Goal: Task Accomplishment & Management: Manage account settings

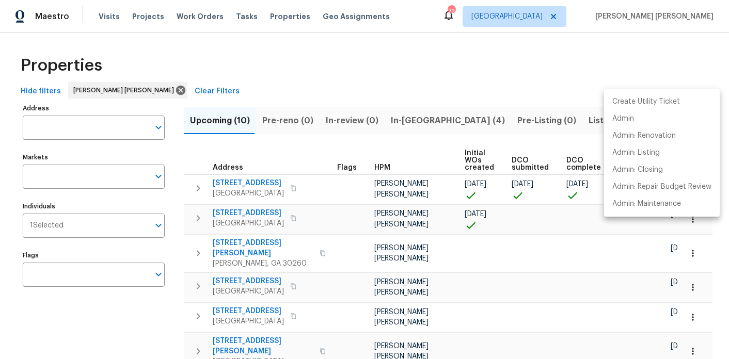
scroll to position [112, 0]
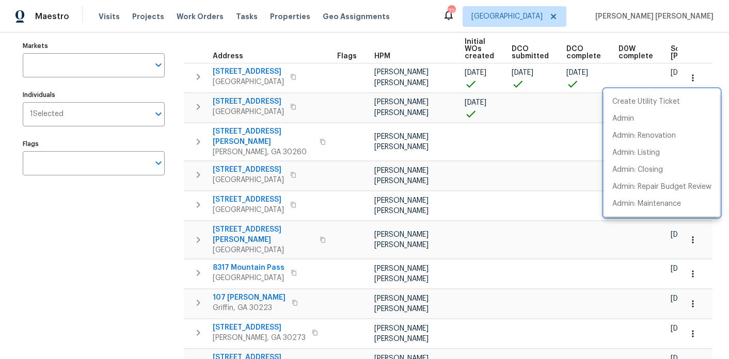
click at [150, 263] on div at bounding box center [364, 179] width 729 height 359
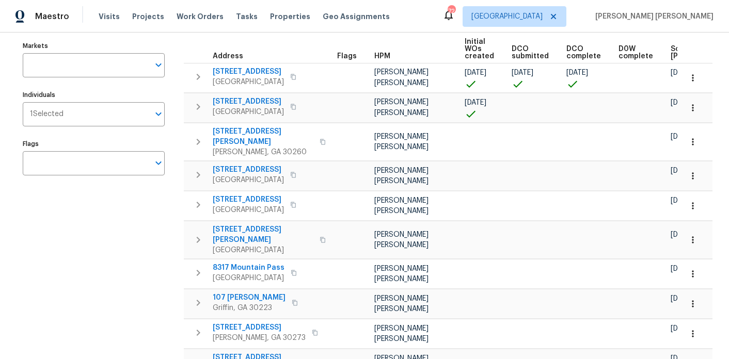
scroll to position [0, 0]
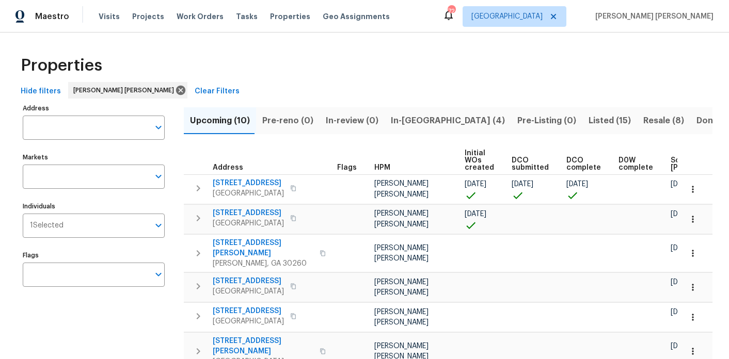
click at [400, 121] on span "In-reno (4)" at bounding box center [448, 121] width 114 height 14
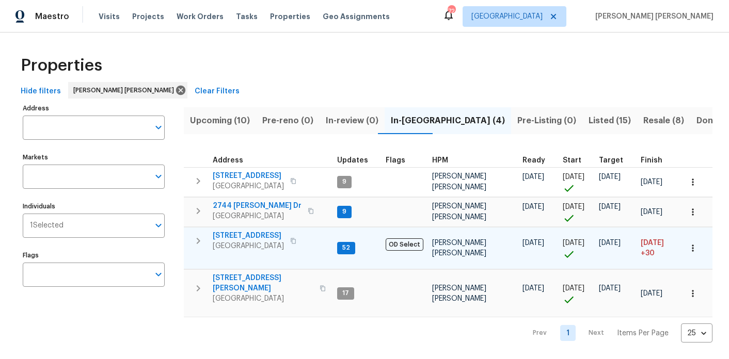
click at [237, 238] on span "3117 Jodeco Dr" at bounding box center [248, 236] width 71 height 10
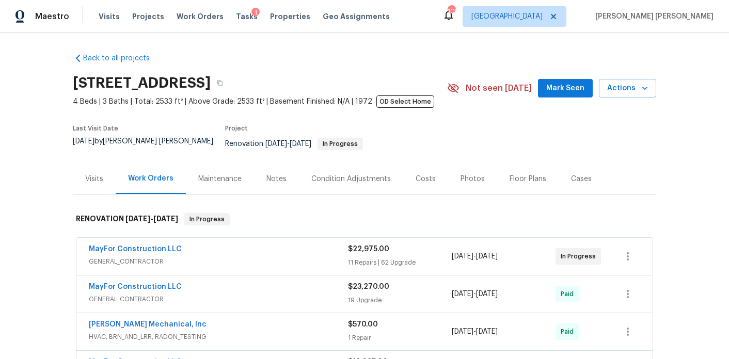
scroll to position [85, 0]
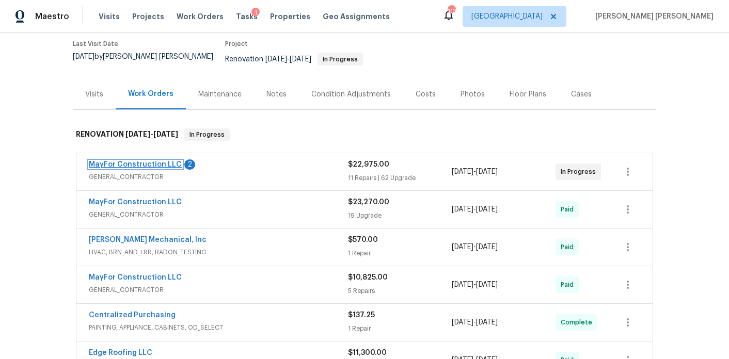
click at [137, 161] on link "MayFor Construction LLC" at bounding box center [135, 164] width 93 height 7
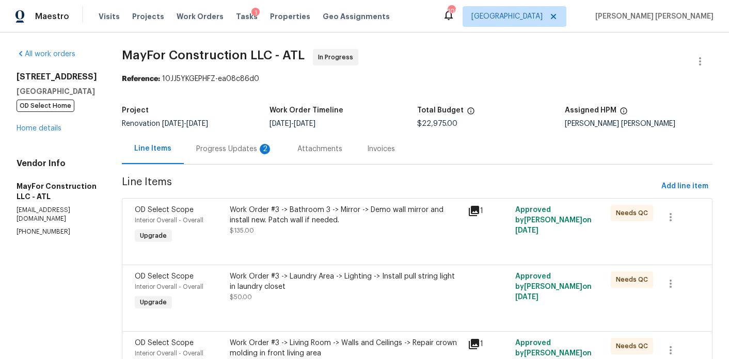
click at [255, 157] on div "Progress Updates 2" at bounding box center [234, 149] width 101 height 30
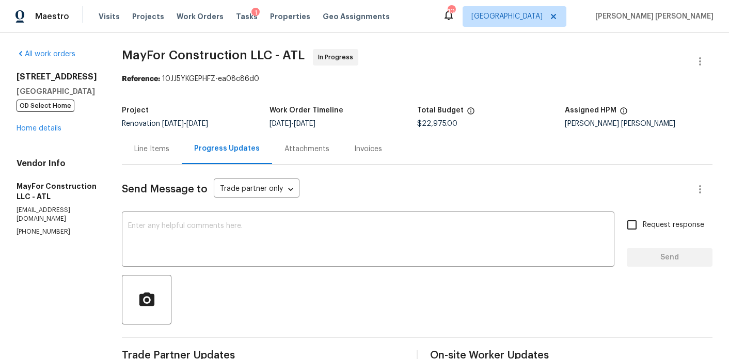
click at [161, 153] on div "Line Items" at bounding box center [151, 149] width 35 height 10
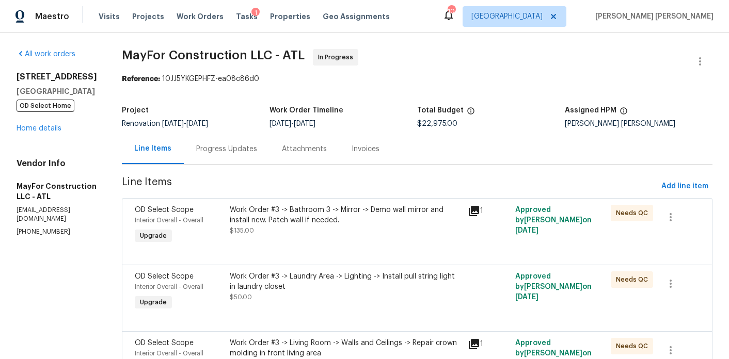
scroll to position [104, 0]
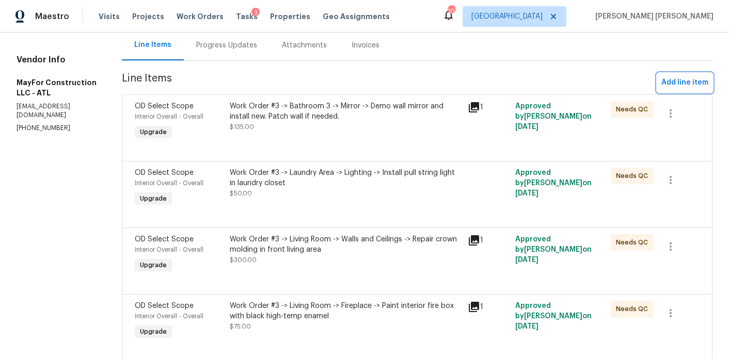
click at [702, 89] on span "Add line item" at bounding box center [685, 82] width 47 height 13
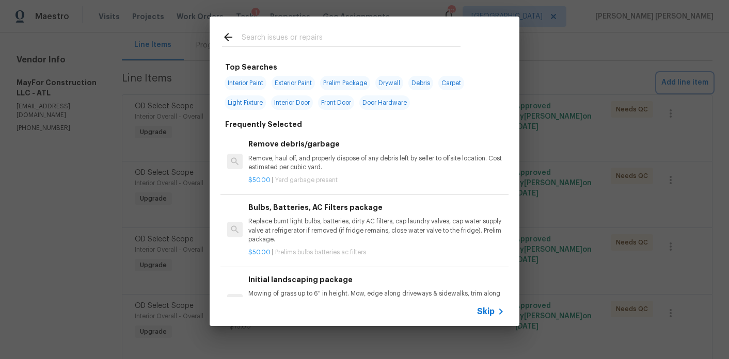
click at [698, 186] on div "Top Searches Interior Paint Exterior Paint Prelim Package Drywall Debris Carpet…" at bounding box center [364, 171] width 729 height 343
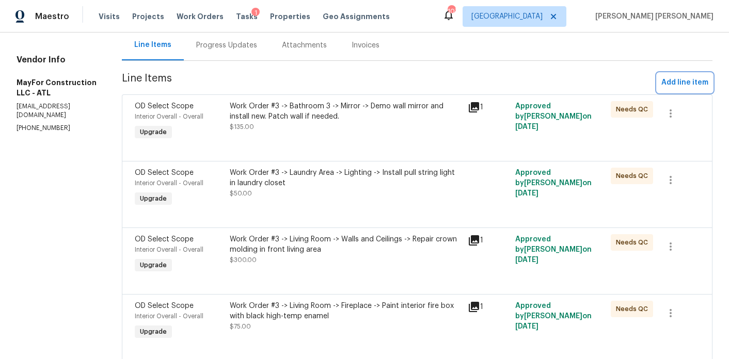
scroll to position [0, 0]
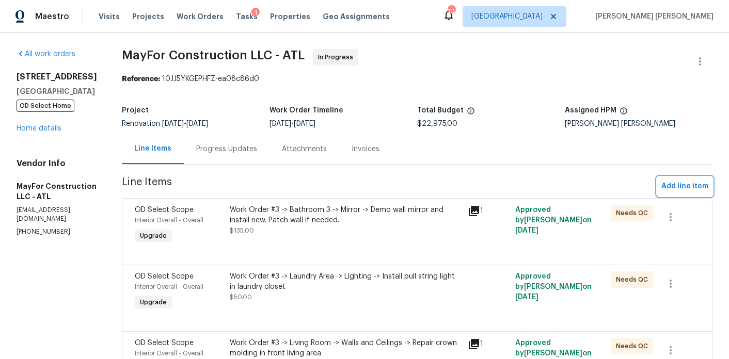
click at [676, 186] on span "Add line item" at bounding box center [685, 186] width 47 height 13
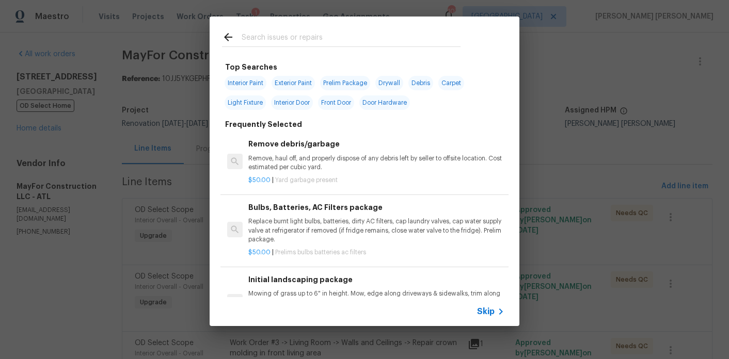
click at [352, 43] on input "text" at bounding box center [351, 38] width 219 height 15
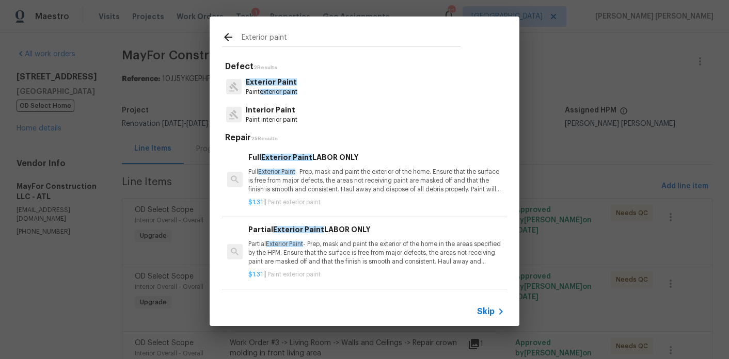
type input "Exterior paint"
click at [283, 84] on span "Exterior Paint" at bounding box center [271, 82] width 51 height 7
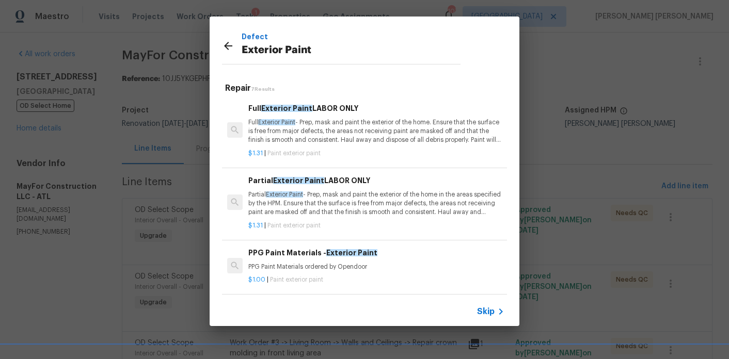
click at [232, 43] on icon at bounding box center [228, 46] width 12 height 12
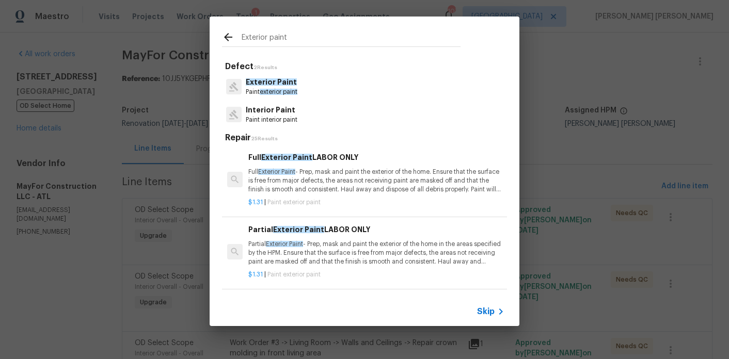
click at [258, 39] on input "Exterior paint" at bounding box center [351, 38] width 219 height 15
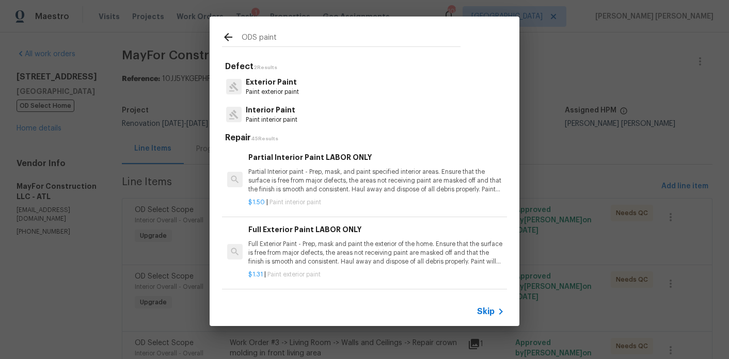
click at [269, 36] on input "ODS paint" at bounding box center [351, 38] width 219 height 15
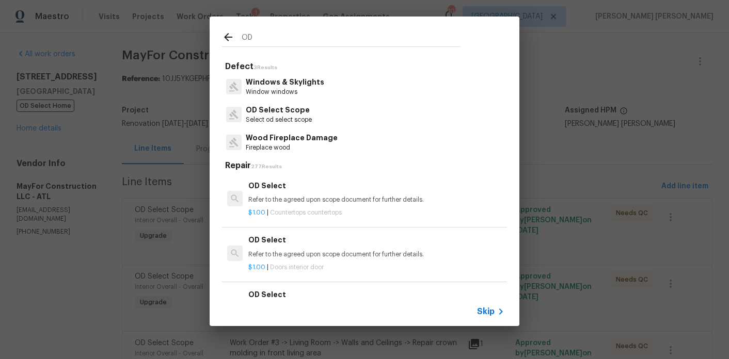
type input "O"
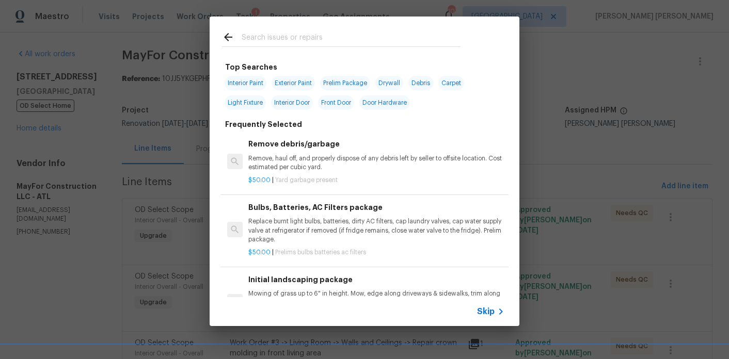
click at [299, 86] on span "Exterior Paint" at bounding box center [293, 83] width 43 height 14
type input "Exterior Paint"
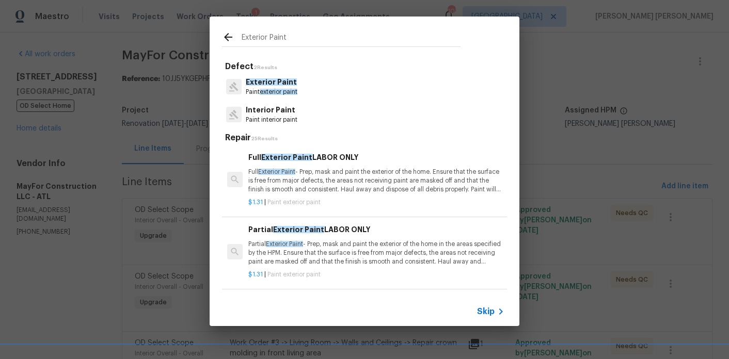
click at [287, 93] on span "exterior paint" at bounding box center [279, 92] width 38 height 6
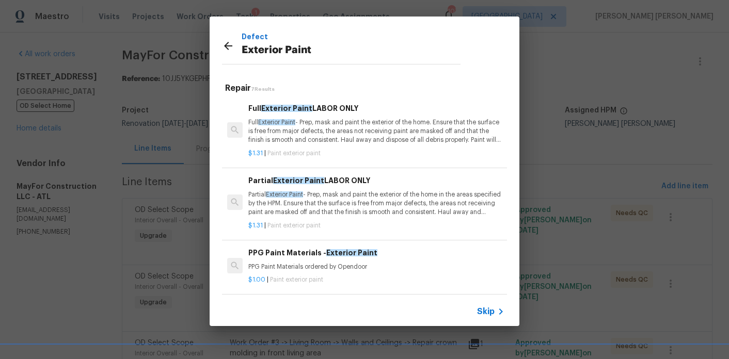
click at [331, 210] on p "Partial Exterior Paint - Prep, mask and paint the exterior of the home in the a…" at bounding box center [376, 204] width 256 height 26
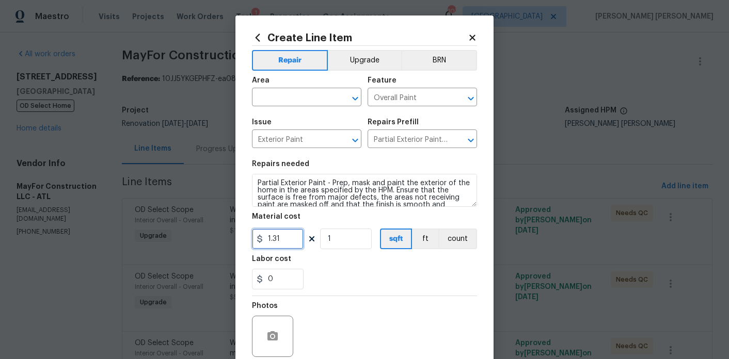
click at [286, 240] on input "1.31" at bounding box center [278, 239] width 52 height 21
type input "3500"
click at [356, 52] on button "Upgrade" at bounding box center [365, 60] width 74 height 21
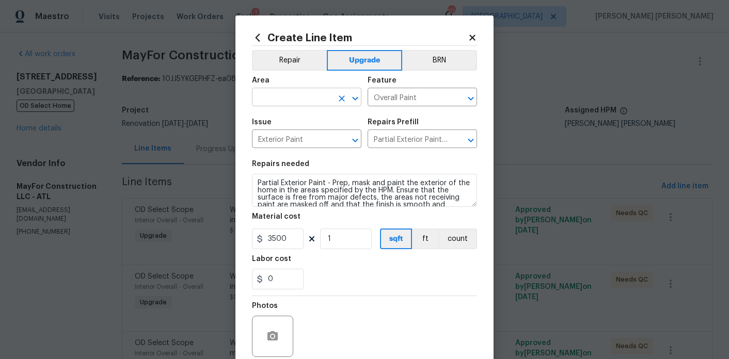
click at [303, 101] on input "text" at bounding box center [292, 98] width 81 height 16
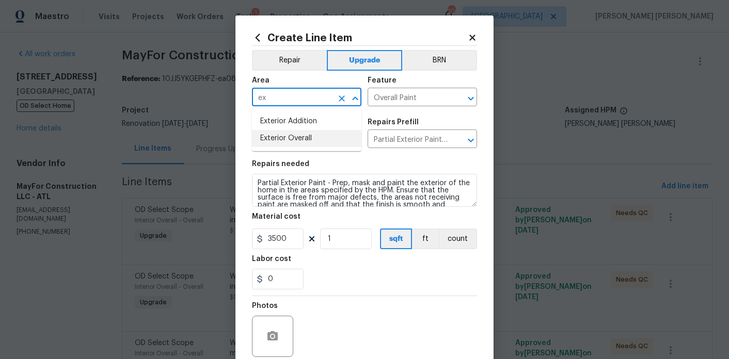
click at [292, 140] on li "Exterior Overall" at bounding box center [306, 138] width 109 height 17
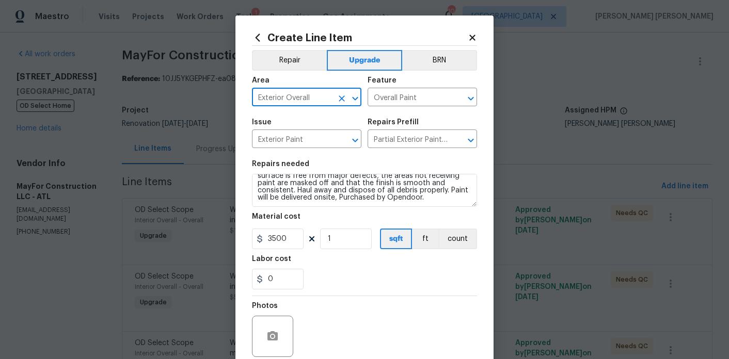
type input "Exterior Overall"
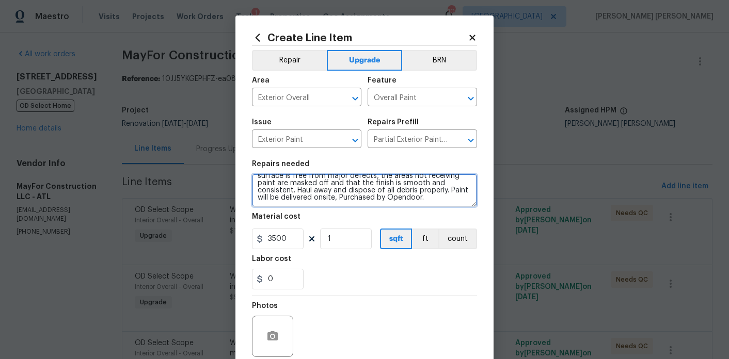
click at [442, 200] on textarea "Partial Exterior Paint - Prep, mask and paint the exterior of the home in the a…" at bounding box center [364, 190] width 225 height 33
click at [459, 202] on textarea "Partial Exterior Paint - Prep, mask and paint the exterior of the home in the a…" at bounding box center [364, 190] width 225 height 33
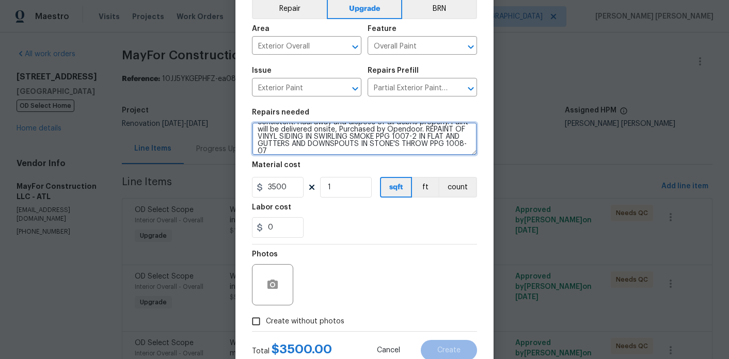
scroll to position [86, 0]
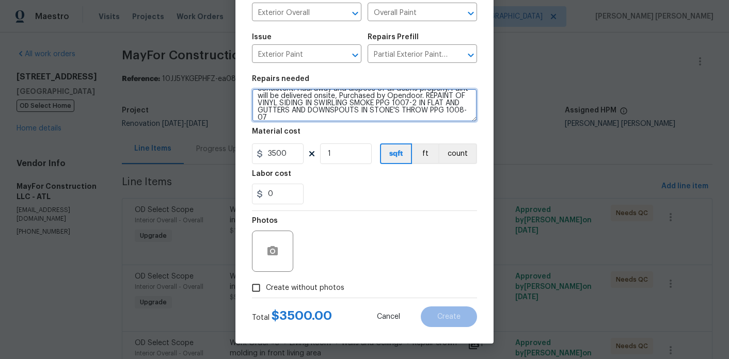
type textarea "Partial Exterior Paint - Prep, mask and paint the exterior of the home in the a…"
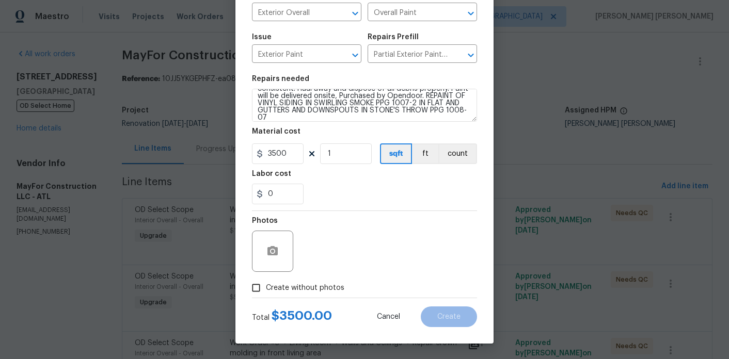
click at [301, 287] on span "Create without photos" at bounding box center [305, 288] width 79 height 11
click at [266, 287] on input "Create without photos" at bounding box center [256, 288] width 20 height 20
checkbox input "true"
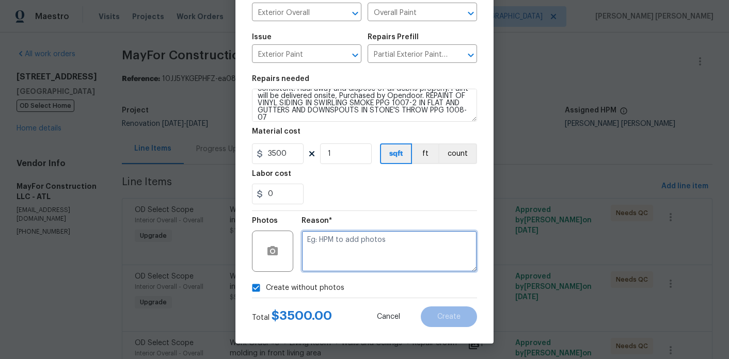
click at [356, 259] on textarea at bounding box center [390, 251] width 176 height 41
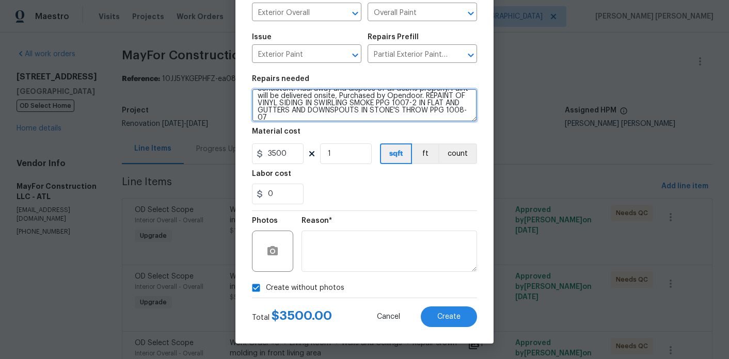
drag, startPoint x: 404, startPoint y: 117, endPoint x: 425, endPoint y: 97, distance: 28.9
click at [425, 97] on textarea "Partial Exterior Paint - Prep, mask and paint the exterior of the home in the a…" at bounding box center [364, 105] width 225 height 33
click at [416, 92] on textarea "Partial Exterior Paint - Prep, mask and paint the exterior of the home in the a…" at bounding box center [364, 105] width 225 height 33
drag, startPoint x: 421, startPoint y: 95, endPoint x: 389, endPoint y: 96, distance: 32.1
click at [389, 96] on textarea "Partial Exterior Paint - Prep, mask and paint the exterior of the home in the a…" at bounding box center [364, 105] width 225 height 33
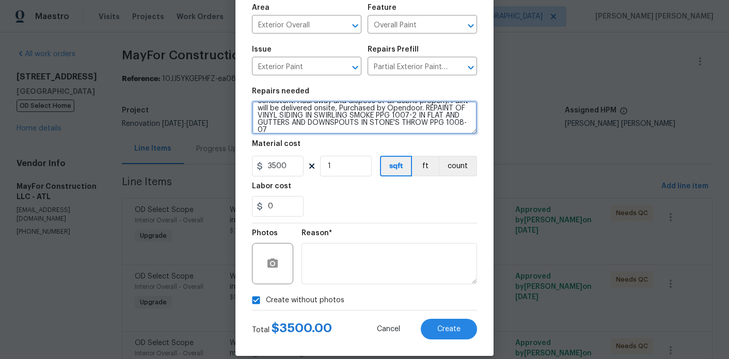
scroll to position [32, 0]
click at [416, 114] on textarea "Partial Exterior Paint - Prep, mask and paint the exterior of the home in the a…" at bounding box center [364, 117] width 225 height 33
drag, startPoint x: 422, startPoint y: 114, endPoint x: 448, endPoint y: 108, distance: 25.9
click at [448, 108] on textarea "Partial Exterior Paint - Prep, mask and paint the exterior of the home in the a…" at bounding box center [364, 117] width 225 height 33
click at [385, 129] on textarea "Partial Exterior Paint - Prep, mask and paint the exterior of the home in the a…" at bounding box center [364, 117] width 225 height 33
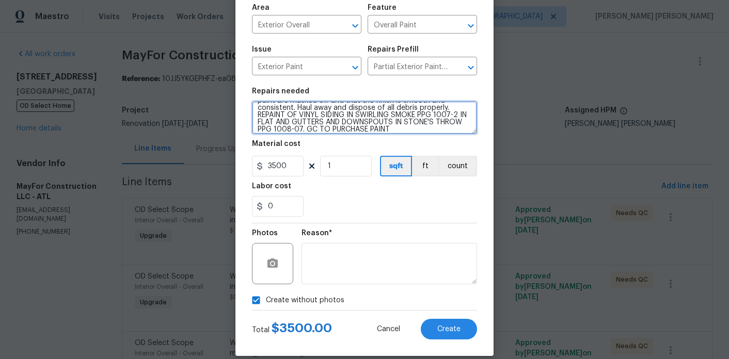
type textarea "Partial Exterior Paint - Prep, mask and paint the exterior of the home in the a…"
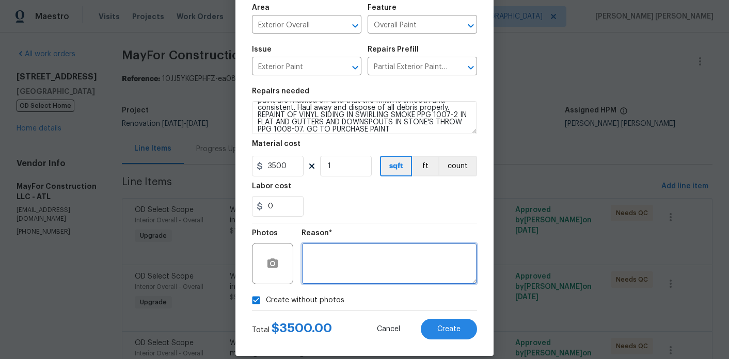
click at [359, 259] on textarea at bounding box center [390, 263] width 176 height 41
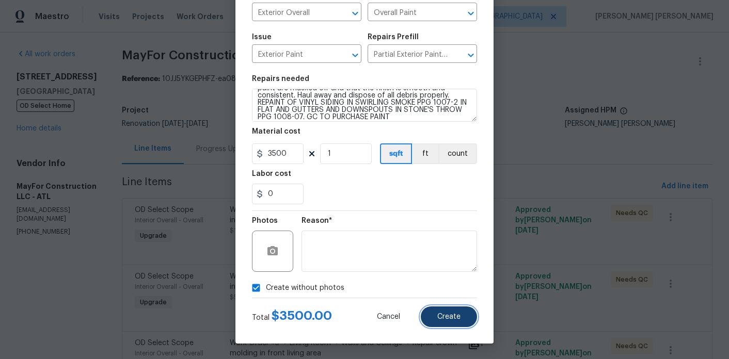
click at [448, 321] on button "Create" at bounding box center [449, 317] width 56 height 21
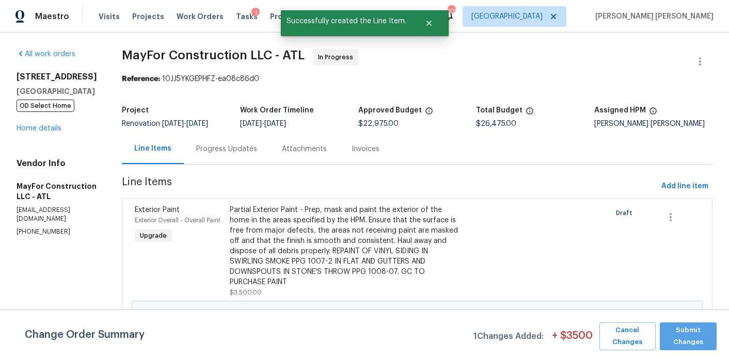
click at [691, 336] on span "Submit Changes" at bounding box center [688, 337] width 47 height 24
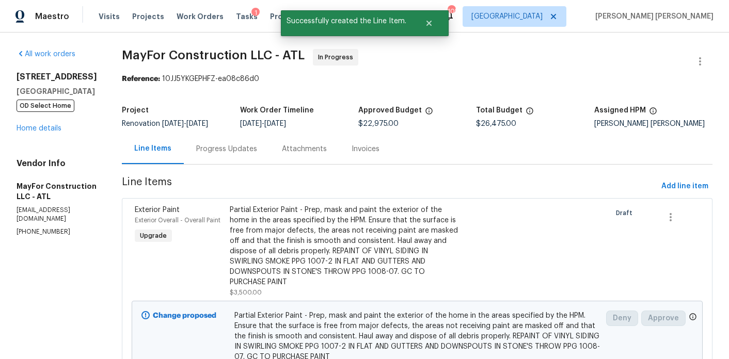
click at [246, 150] on div "Progress Updates" at bounding box center [226, 149] width 61 height 10
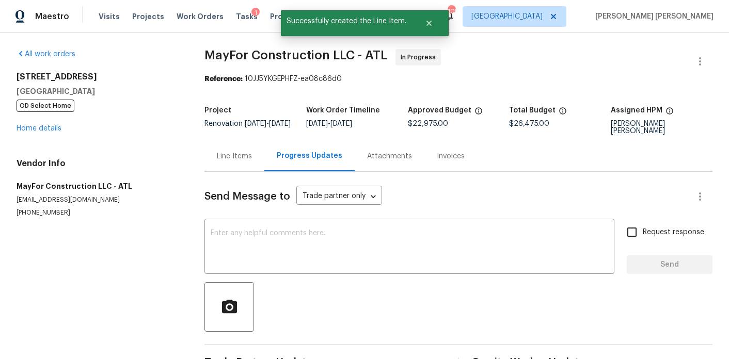
scroll to position [34, 0]
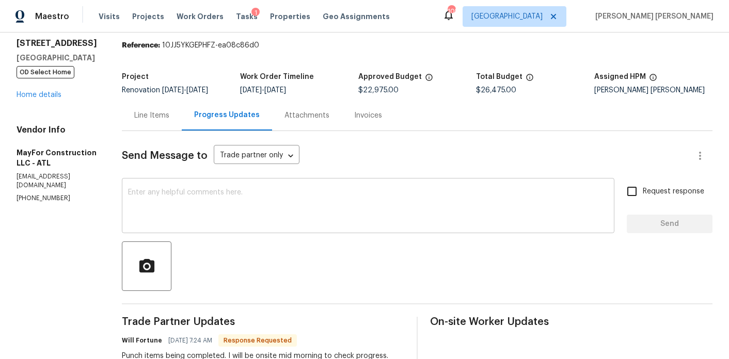
click at [243, 191] on textarea at bounding box center [368, 207] width 480 height 36
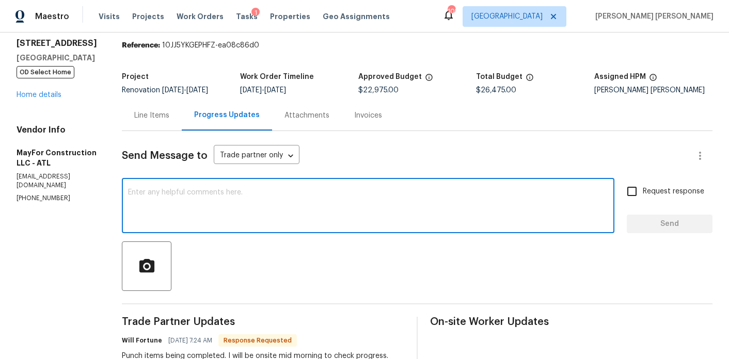
paste textarea "REPAINT OF VINYL SIDING IN SWIRLING SMOKE PPG 1007-2 IN FLAT AND GUTTERS AND DO…"
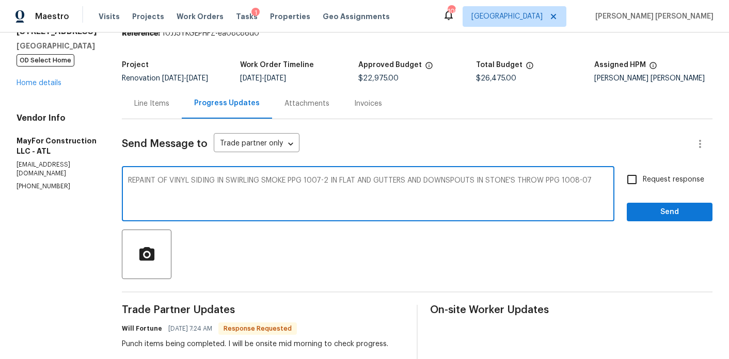
scroll to position [48, 0]
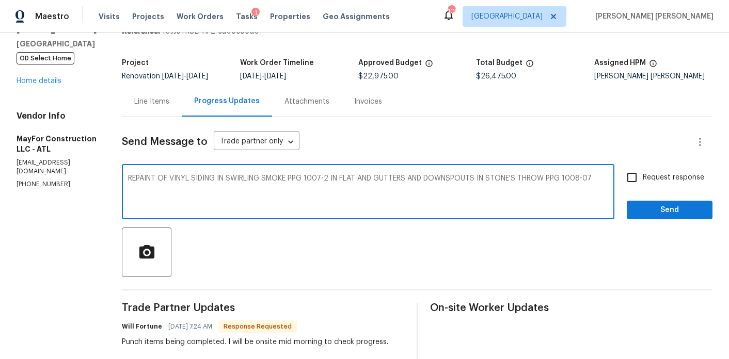
drag, startPoint x: 140, startPoint y: 176, endPoint x: 587, endPoint y: 185, distance: 446.3
click at [587, 185] on textarea "REPAINT OF VINYL SIDING IN SWIRLING SMOKE PPG 1007-2 IN FLAT AND GUTTERS AND DO…" at bounding box center [368, 193] width 480 height 36
click at [146, 180] on textarea "repaint of vinyl siding in swirling smoke ppg 1007-2 in flat and gutters and do…" at bounding box center [368, 193] width 480 height 36
click at [552, 178] on textarea "Repaint of vinyl siding in swirling smoke ppg 1007-2 in flat and gutters and do…" at bounding box center [368, 193] width 480 height 36
click at [498, 181] on textarea "Repaint of vinyl siding in swirling smoke ppg 1007-2 in flat and gutters and do…" at bounding box center [368, 193] width 480 height 36
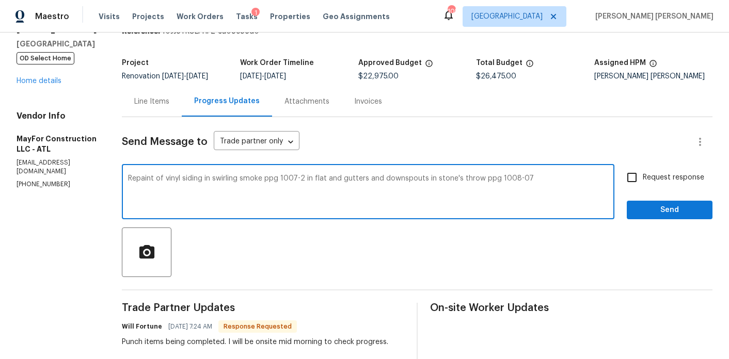
click at [498, 181] on textarea "Repaint of vinyl siding in swirling smoke ppg 1007-2 in flat and gutters and do…" at bounding box center [368, 193] width 480 height 36
click at [472, 177] on textarea "Repaint of vinyl siding in swirling smoke ppg 1007-2 in flat and gutters and do…" at bounding box center [368, 193] width 480 height 36
click at [449, 177] on textarea "Repaint of vinyl siding in swirling smoke ppg 1007-2 in flat and gutters and do…" at bounding box center [368, 193] width 480 height 36
click at [281, 179] on textarea "Repaint of vinyl siding in swirling smoke ppg 1007-2 in flat and gutters and do…" at bounding box center [368, 193] width 480 height 36
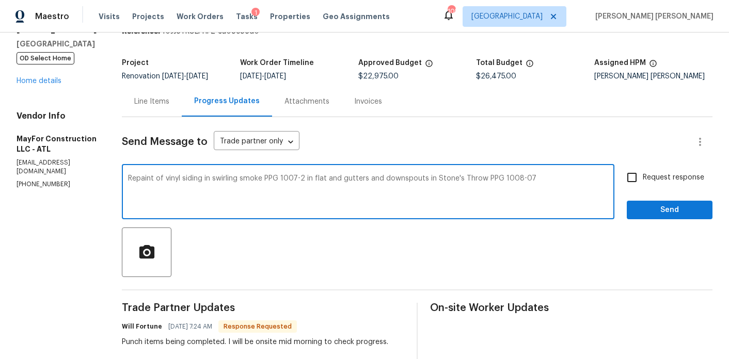
click at [256, 179] on textarea "Repaint of vinyl siding in swirling smoke PPG 1007-2 in flat and gutters and do…" at bounding box center [368, 193] width 480 height 36
click at [228, 179] on textarea "Repaint of vinyl siding in swirling Smoke PPG 1007-2 in flat and gutters and do…" at bounding box center [368, 193] width 480 height 36
click at [539, 182] on textarea "Repaint of vinyl siding in Swirling Smoke PPG 1007-2 in flat and gutters and do…" at bounding box center [368, 193] width 480 height 36
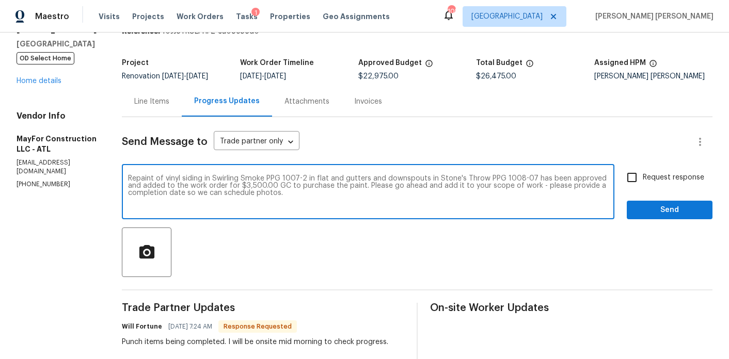
type textarea "Repaint of vinyl siding in Swirling Smoke PPG 1007-2 in flat and gutters and do…"
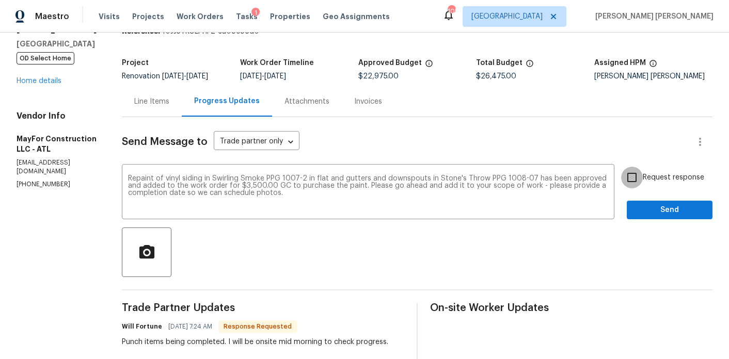
click at [632, 180] on input "Request response" at bounding box center [632, 178] width 22 height 22
checkbox input "true"
click at [639, 206] on span "Send" at bounding box center [669, 210] width 69 height 13
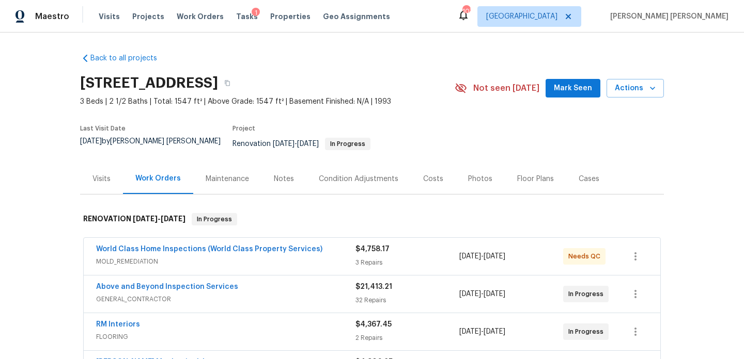
click at [105, 174] on div "Visits" at bounding box center [101, 179] width 18 height 10
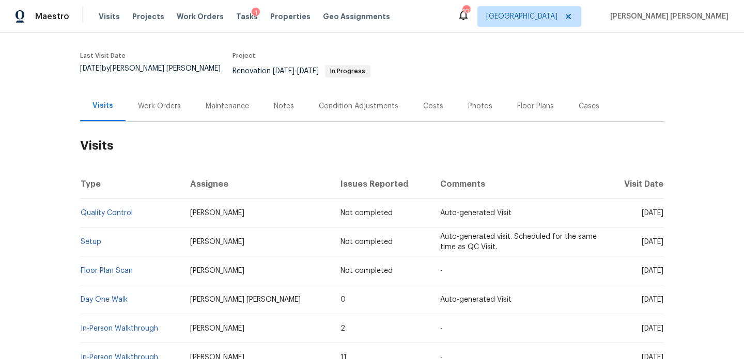
scroll to position [68, 0]
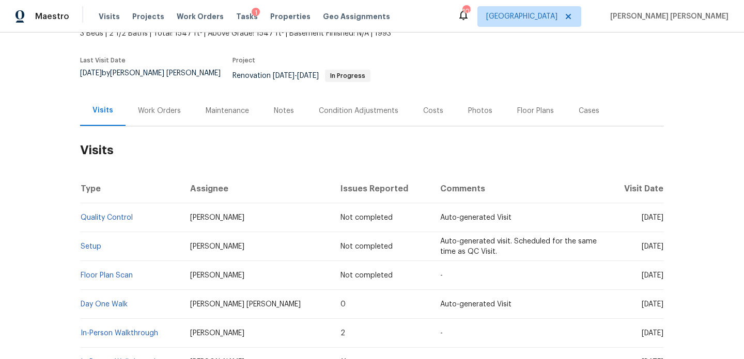
click at [170, 106] on div "Work Orders" at bounding box center [159, 111] width 43 height 10
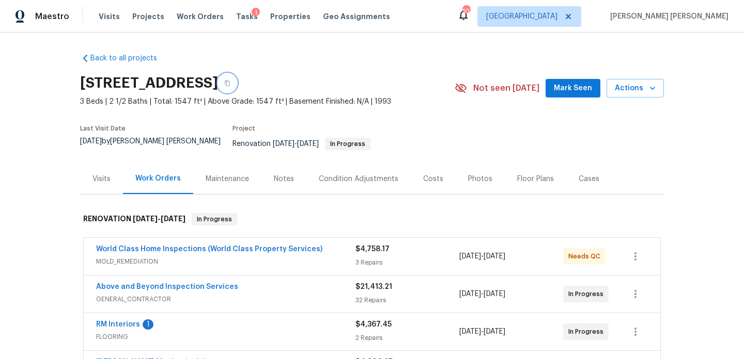
click at [237, 86] on button "button" at bounding box center [227, 83] width 19 height 19
click at [295, 186] on div "Notes" at bounding box center [283, 179] width 45 height 30
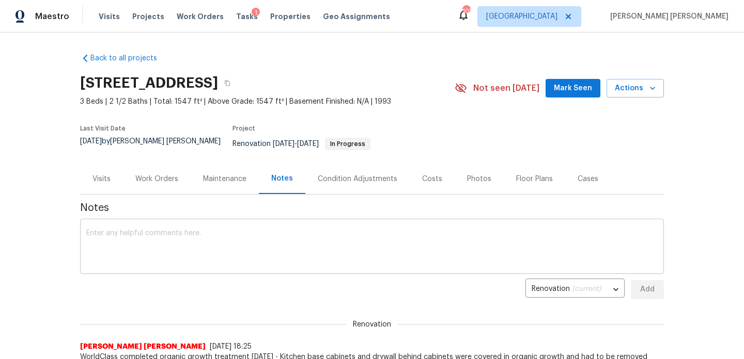
click at [262, 230] on textarea at bounding box center [371, 248] width 571 height 36
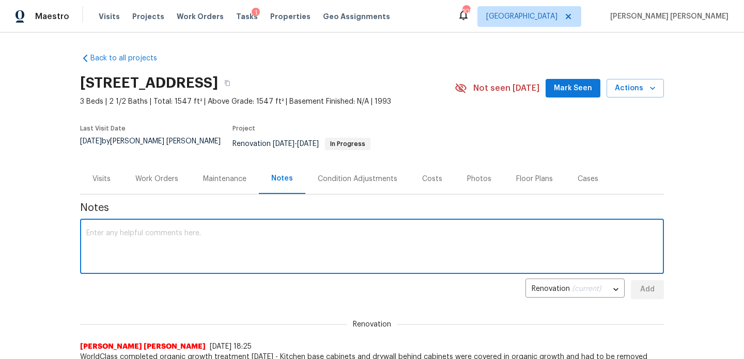
type textarea "s"
paste textarea "https://opendoor.slack.com/archives/C09FJ4MP8RM/p1759848372144109"
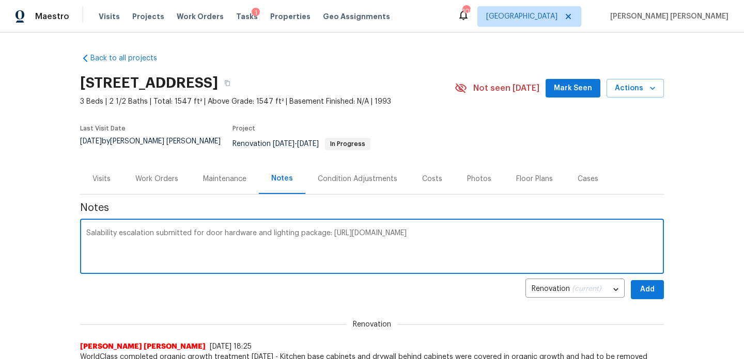
type textarea "Salability escalation submitted for door hardware and lighting package: https:/…"
click at [645, 284] on span "Add" at bounding box center [647, 290] width 17 height 13
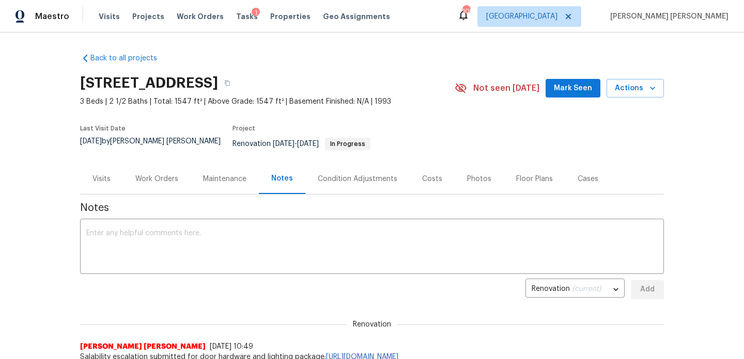
scroll to position [42, 0]
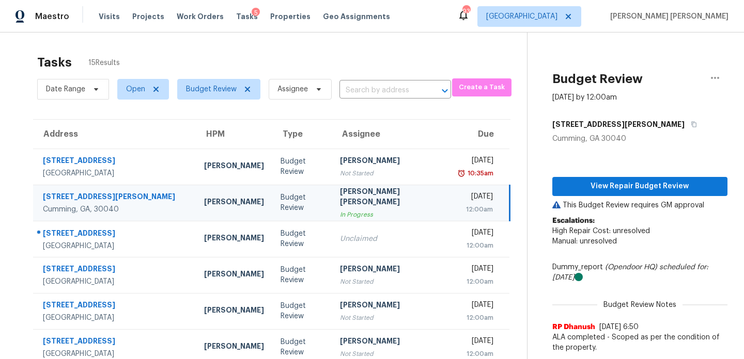
scroll to position [142, 0]
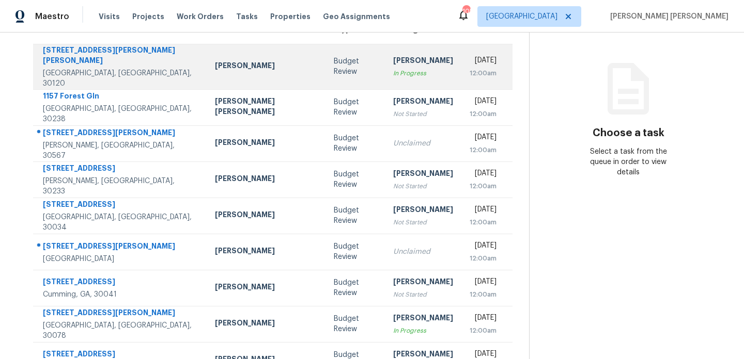
scroll to position [178, 0]
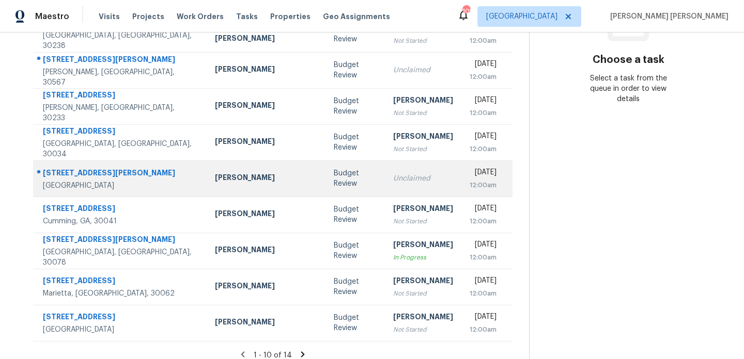
click at [393, 174] on div "Unclaimed" at bounding box center [423, 179] width 60 height 10
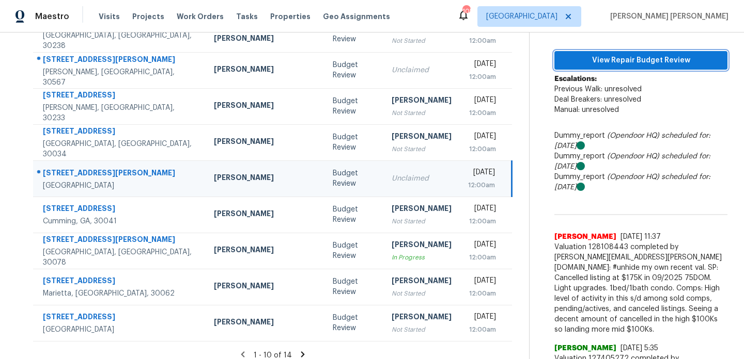
click at [658, 65] on span "View Repair Budget Review" at bounding box center [640, 60] width 156 height 13
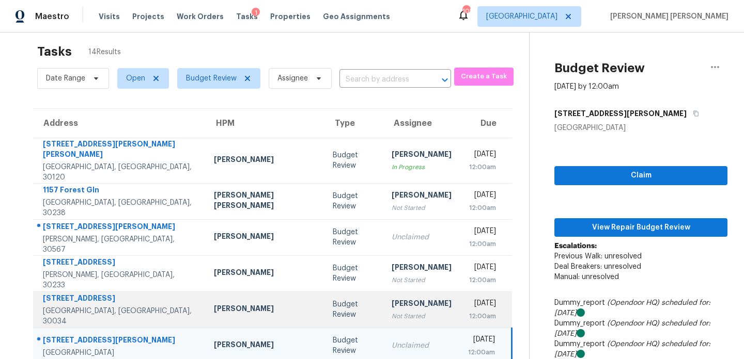
scroll to position [5, 0]
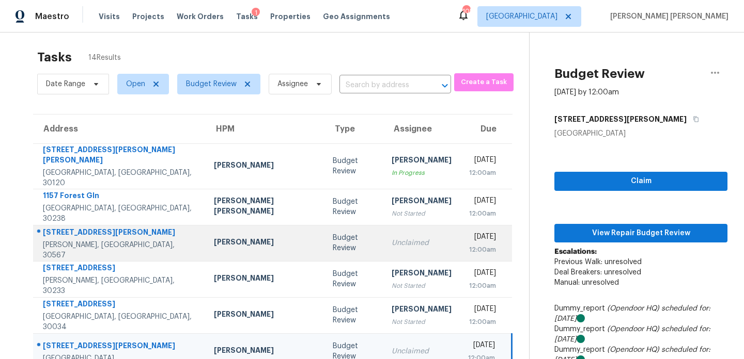
click at [383, 225] on td "Unclaimed" at bounding box center [421, 243] width 76 height 36
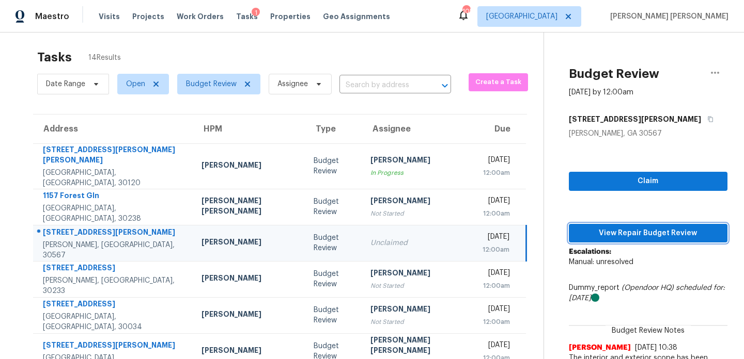
click at [648, 239] on span "View Repair Budget Review" at bounding box center [648, 233] width 142 height 13
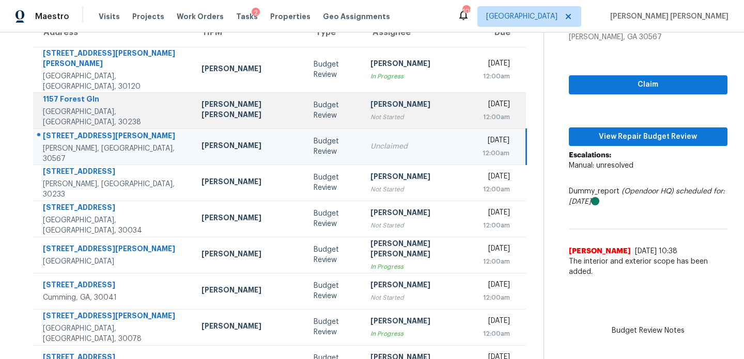
scroll to position [178, 0]
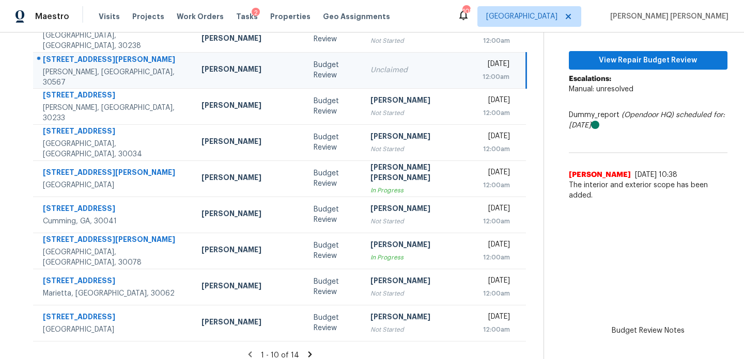
click at [305, 350] on icon at bounding box center [309, 354] width 9 height 9
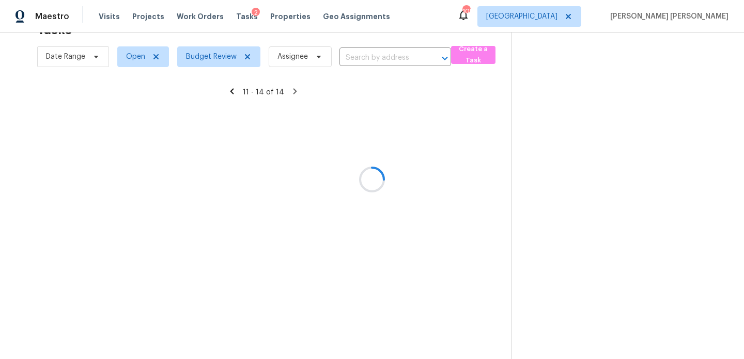
scroll to position [33, 0]
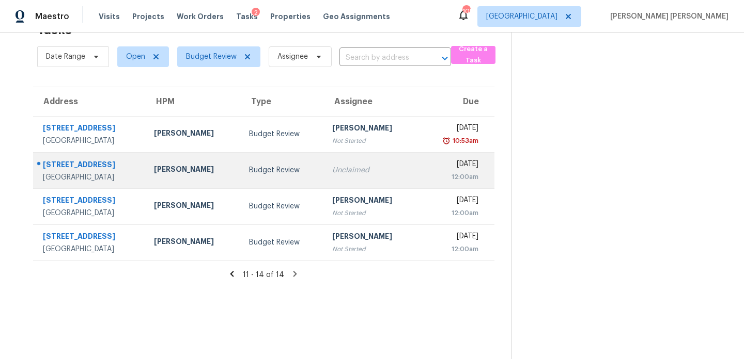
click at [332, 167] on div "Unclaimed" at bounding box center [371, 170] width 79 height 10
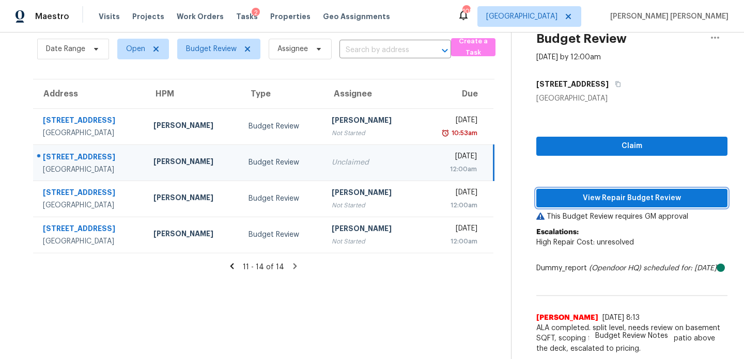
click at [629, 192] on span "View Repair Budget Review" at bounding box center [631, 198] width 175 height 13
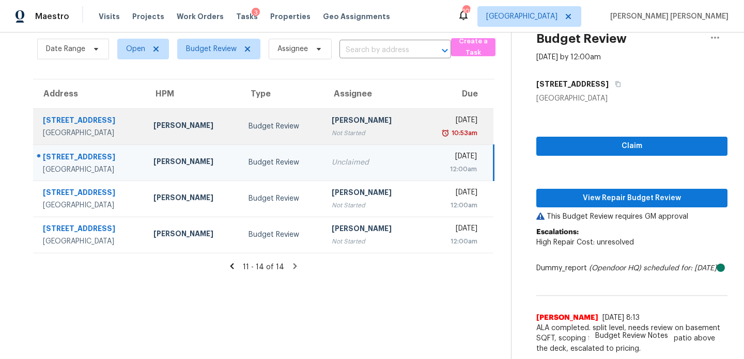
click at [306, 125] on td "Budget Review" at bounding box center [281, 126] width 83 height 36
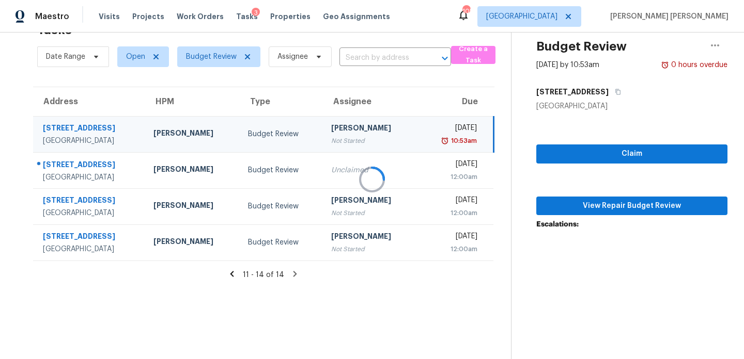
scroll to position [33, 0]
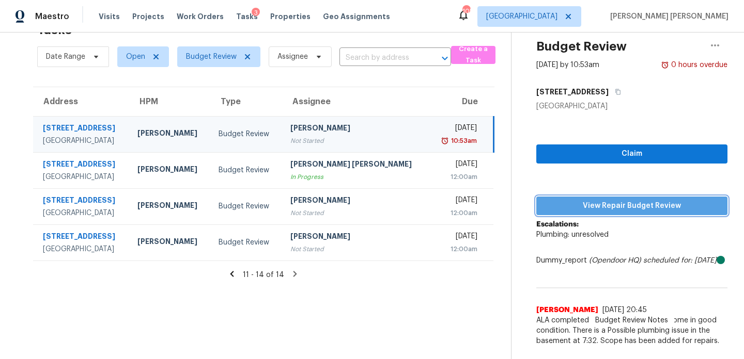
click at [586, 200] on span "View Repair Budget Review" at bounding box center [631, 206] width 175 height 13
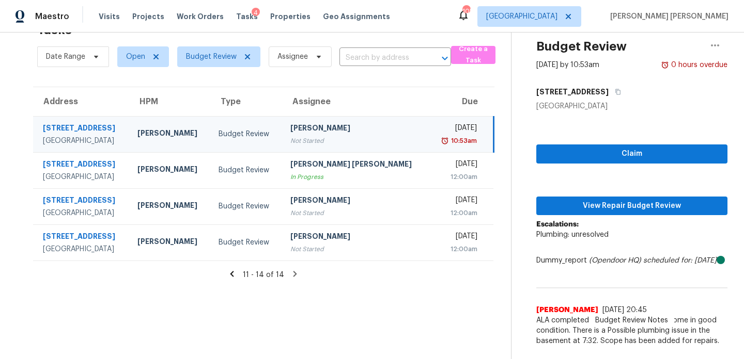
scroll to position [35, 0]
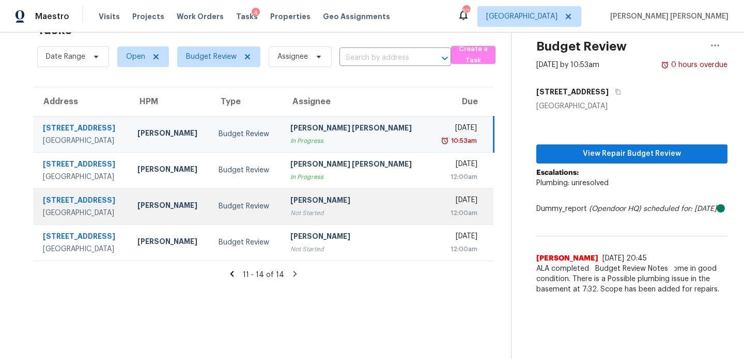
click at [370, 212] on div "Not Started" at bounding box center [355, 213] width 130 height 10
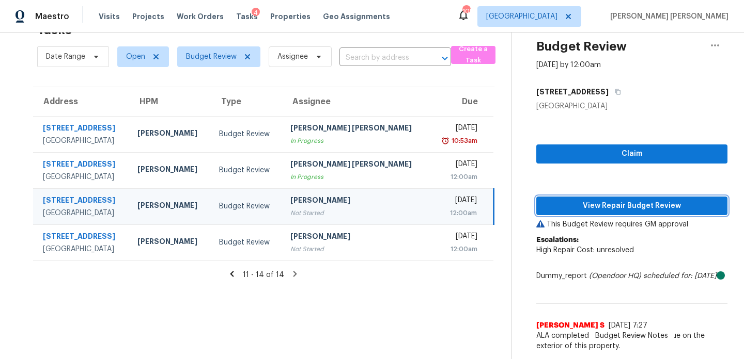
click at [628, 202] on span "View Repair Budget Review" at bounding box center [631, 206] width 175 height 13
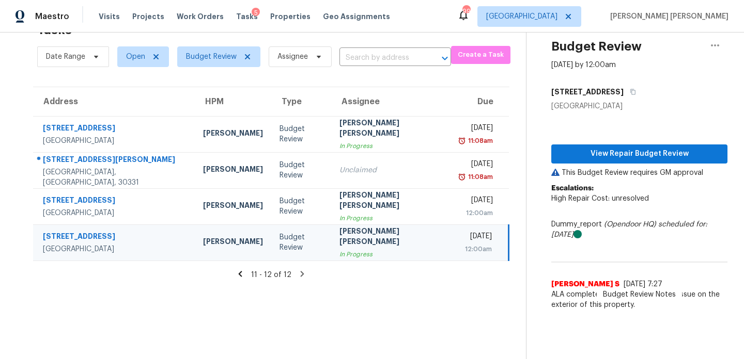
scroll to position [33, 0]
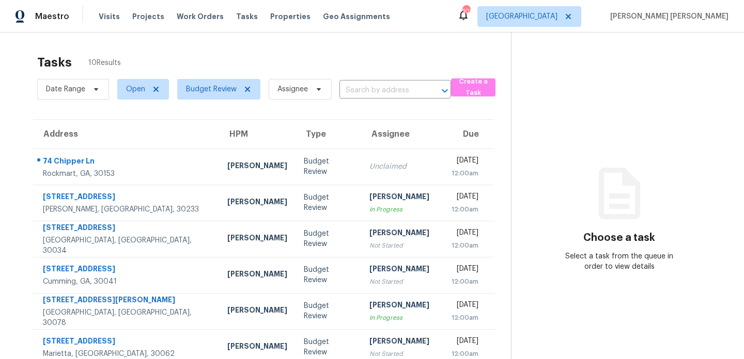
scroll to position [159, 0]
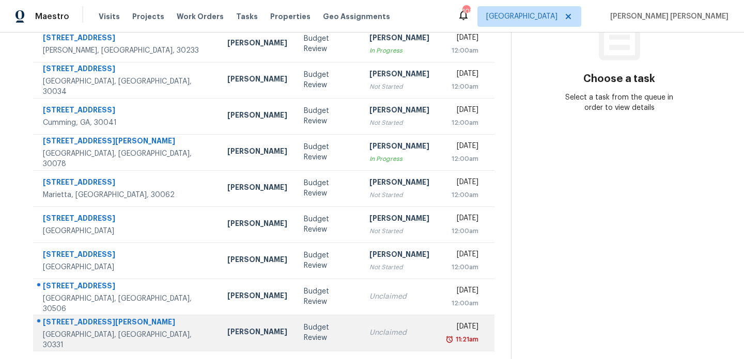
click at [295, 339] on td "Budget Review" at bounding box center [328, 333] width 66 height 36
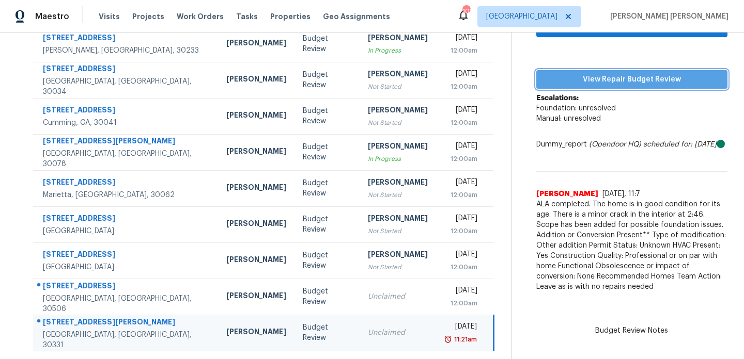
click at [616, 80] on span "View Repair Budget Review" at bounding box center [631, 79] width 175 height 13
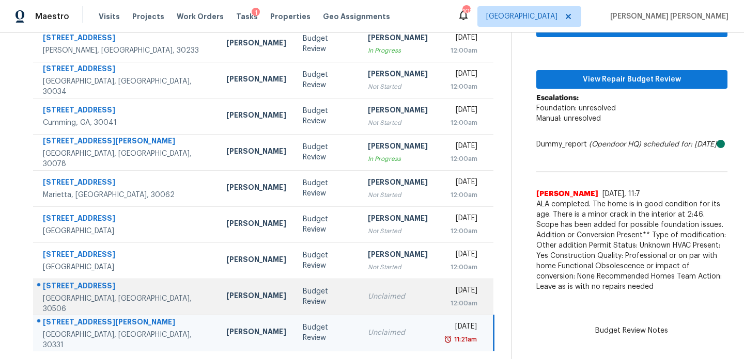
click at [372, 296] on div "Unclaimed" at bounding box center [398, 297] width 60 height 10
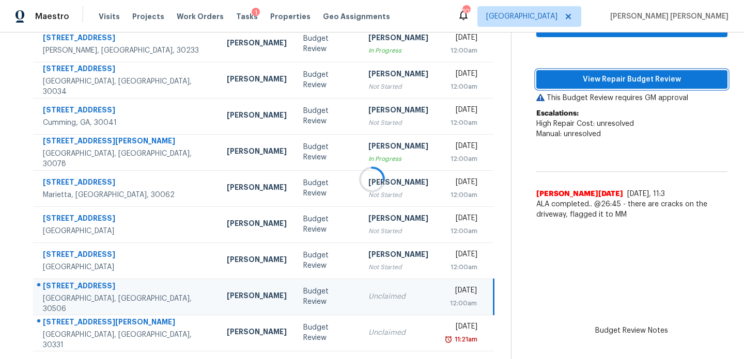
click at [580, 74] on span "View Repair Budget Review" at bounding box center [631, 79] width 175 height 13
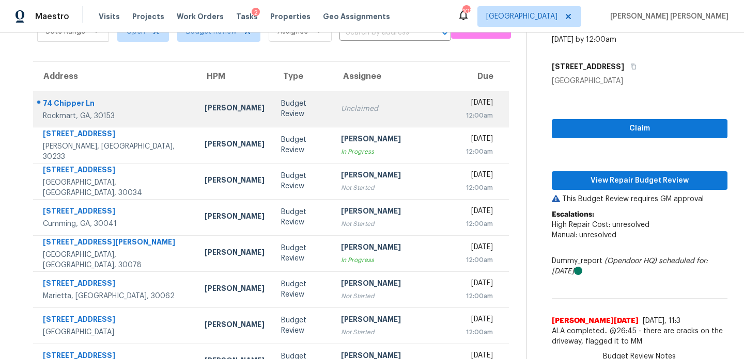
scroll to position [0, 0]
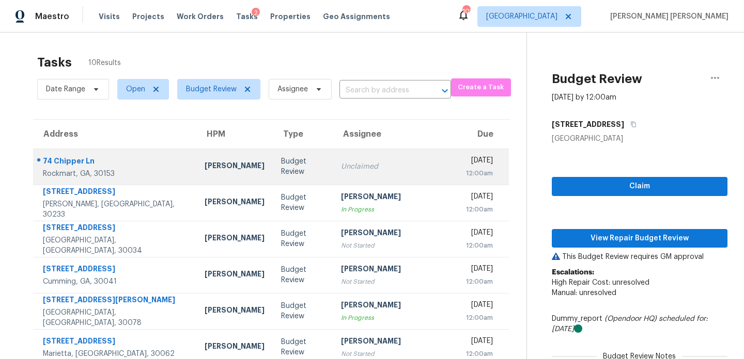
click at [355, 164] on div "Unclaimed" at bounding box center [393, 167] width 104 height 10
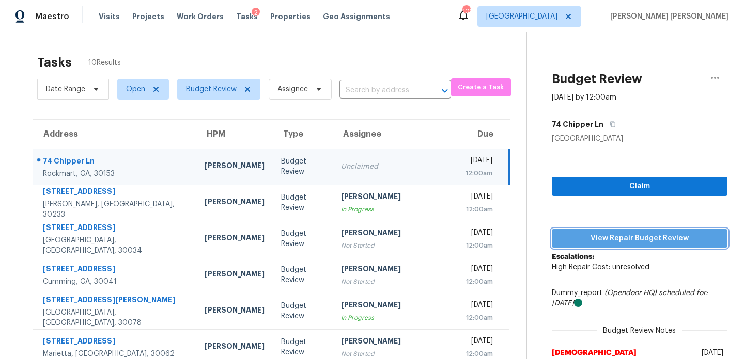
click at [604, 240] on span "View Repair Budget Review" at bounding box center [639, 238] width 159 height 13
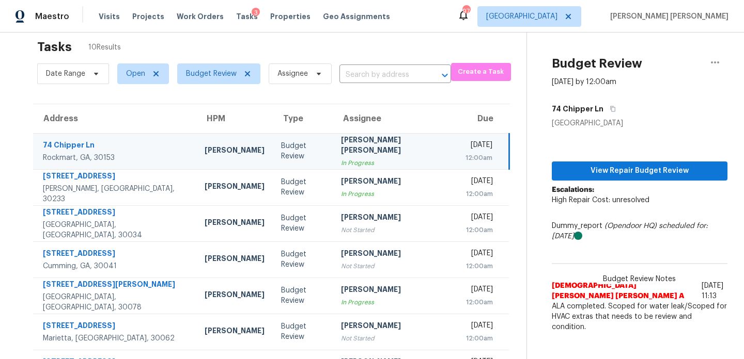
scroll to position [28, 0]
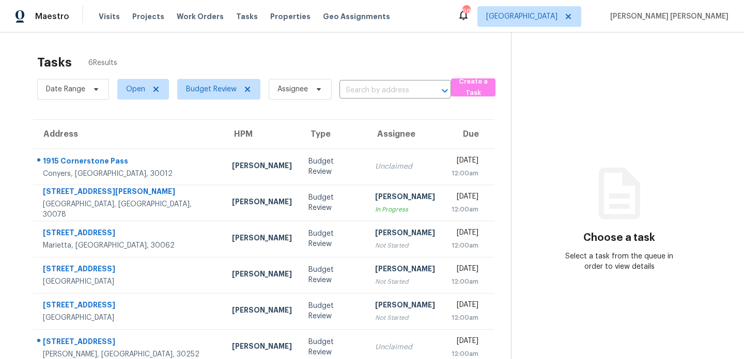
scroll to position [33, 0]
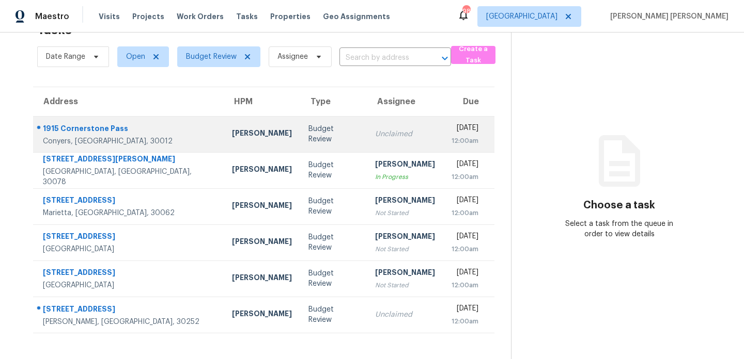
click at [226, 144] on td "[PERSON_NAME]" at bounding box center [262, 134] width 76 height 36
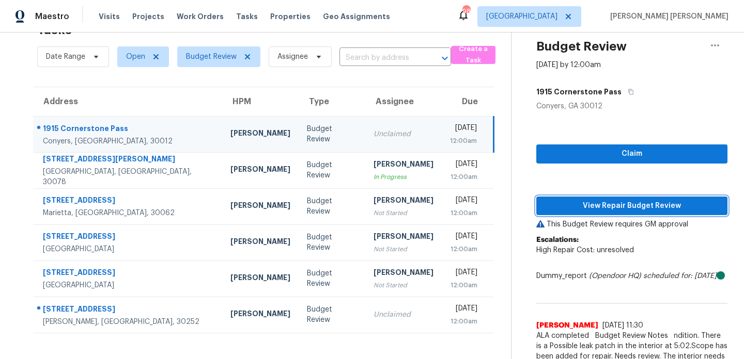
click at [601, 205] on span "View Repair Budget Review" at bounding box center [631, 206] width 175 height 13
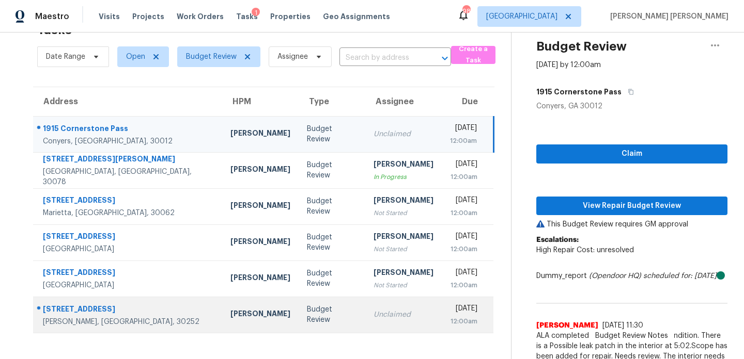
click at [365, 303] on td "Unclaimed" at bounding box center [403, 315] width 76 height 36
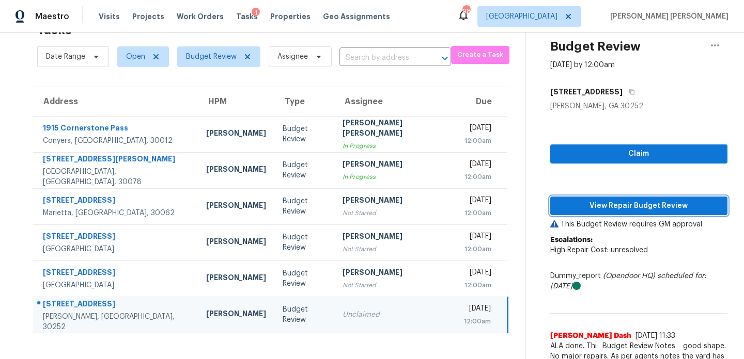
click at [599, 207] on span "View Repair Budget Review" at bounding box center [638, 206] width 161 height 13
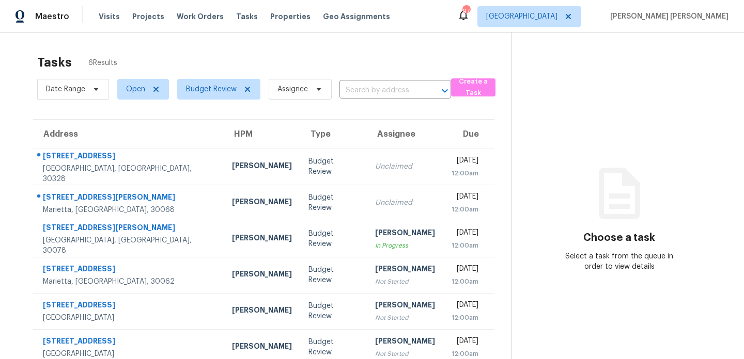
scroll to position [33, 0]
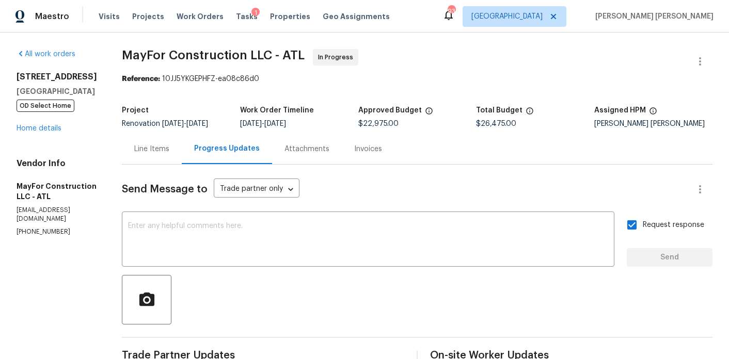
scroll to position [48, 0]
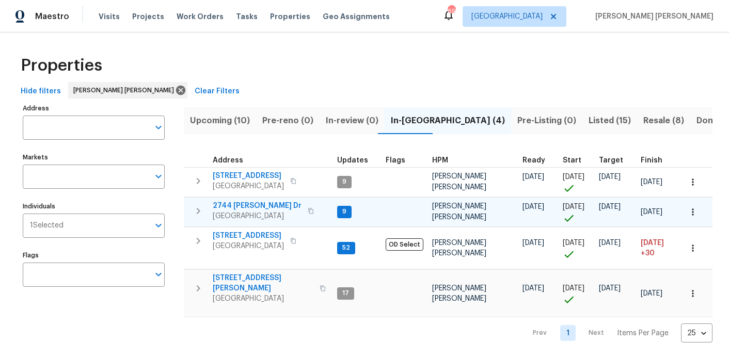
click at [239, 206] on span "2744 [PERSON_NAME] Dr" at bounding box center [257, 206] width 89 height 10
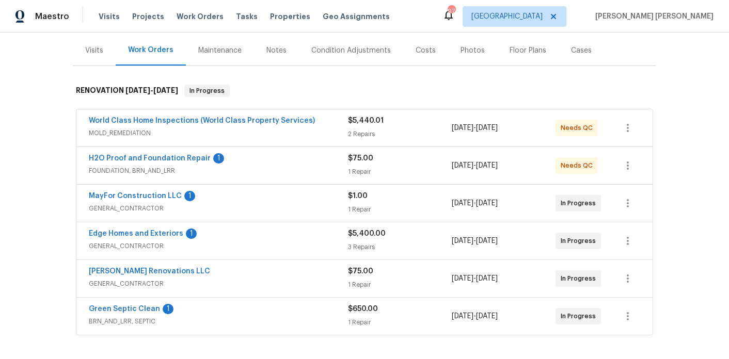
scroll to position [136, 0]
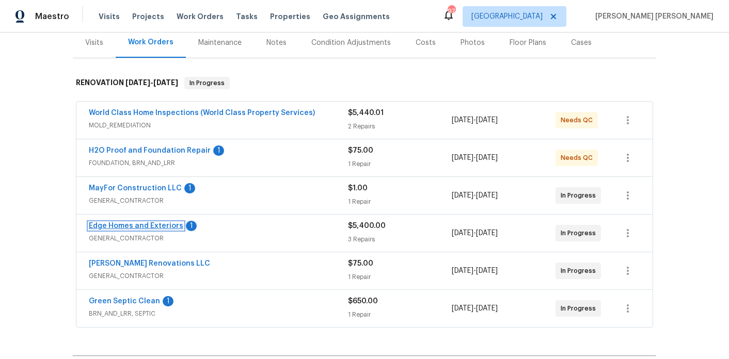
click at [170, 223] on link "Edge Homes and Exteriors" at bounding box center [136, 226] width 95 height 7
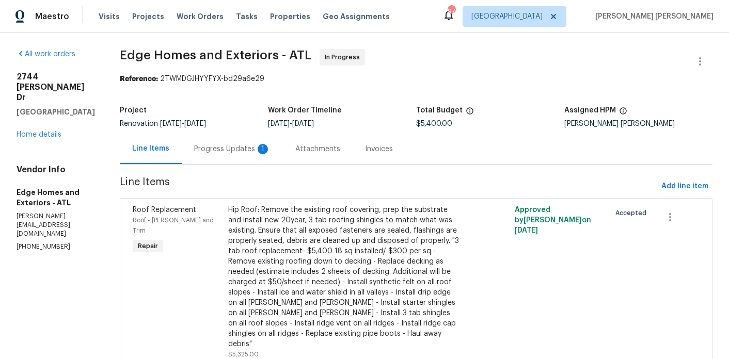
click at [241, 153] on div "Progress Updates 1" at bounding box center [232, 149] width 76 height 10
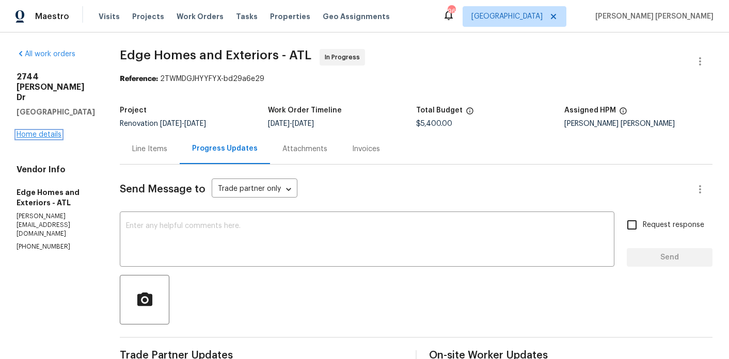
click at [41, 132] on link "Home details" at bounding box center [39, 134] width 45 height 7
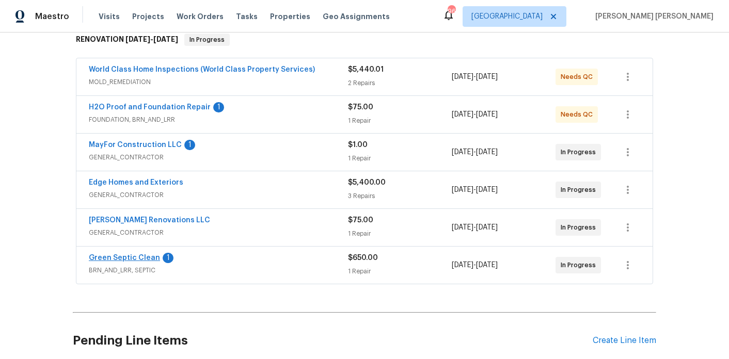
scroll to position [179, 0]
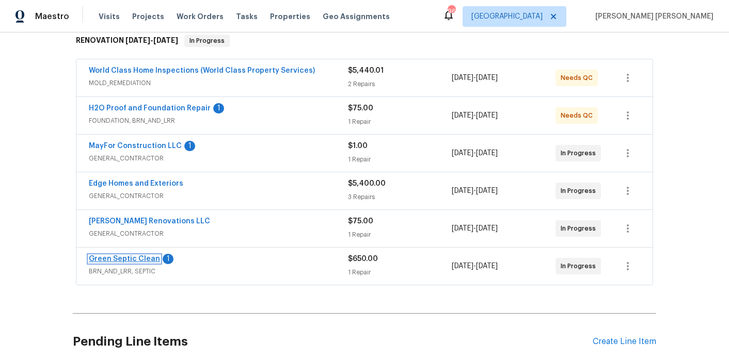
click at [136, 256] on link "Green Septic Clean" at bounding box center [124, 259] width 71 height 7
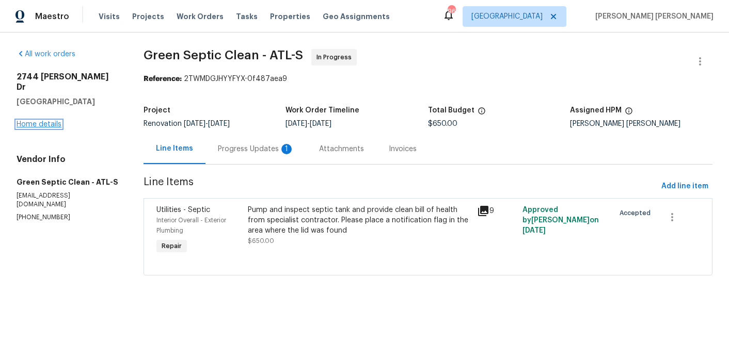
click at [35, 121] on link "Home details" at bounding box center [39, 124] width 45 height 7
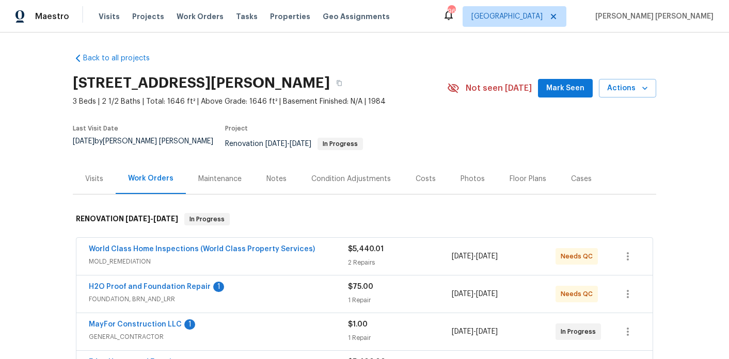
click at [577, 91] on span "Mark Seen" at bounding box center [565, 88] width 38 height 13
click at [629, 88] on span "Actions" at bounding box center [627, 88] width 41 height 13
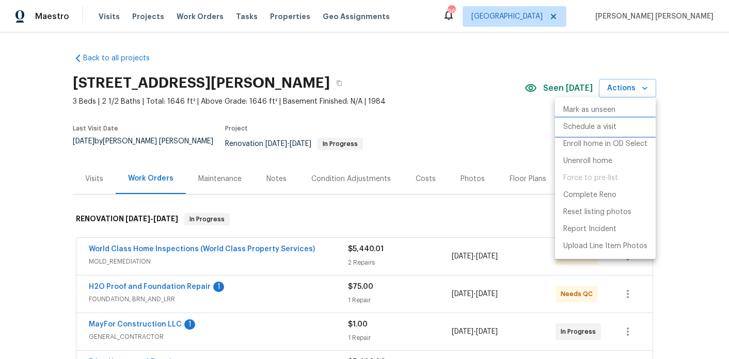
click at [581, 127] on p "Schedule a visit" at bounding box center [589, 127] width 53 height 11
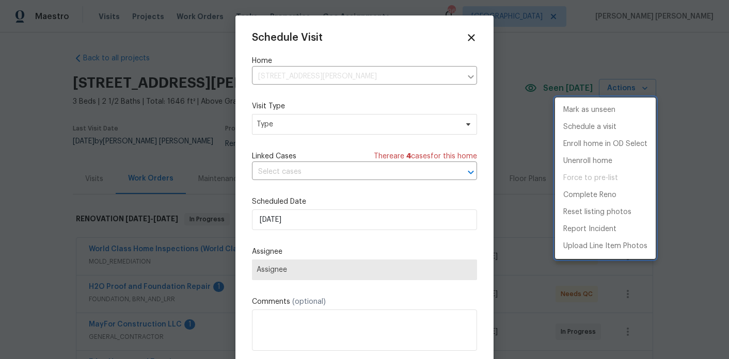
click at [294, 123] on div at bounding box center [364, 179] width 729 height 359
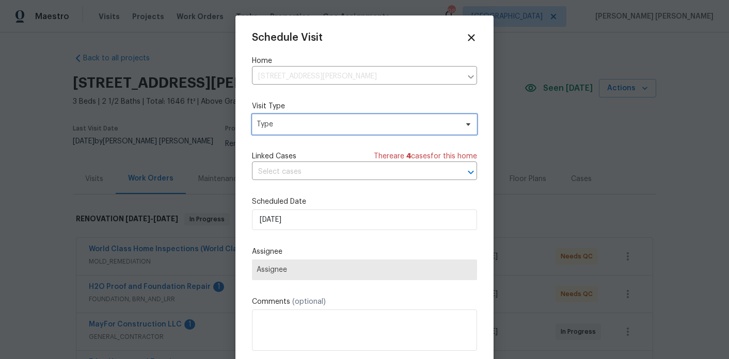
click at [294, 123] on span "Type" at bounding box center [357, 124] width 201 height 10
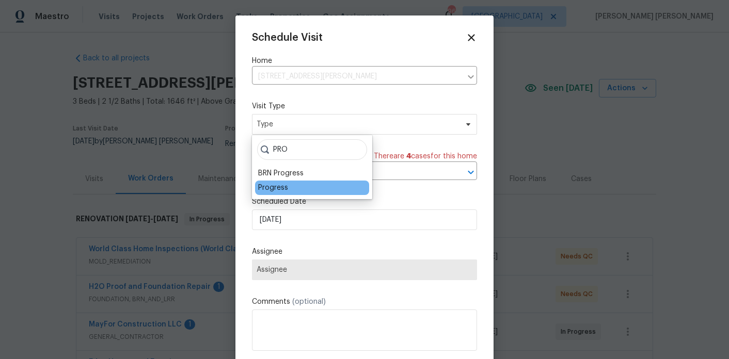
type input "PRO"
click at [281, 185] on div "Progress" at bounding box center [273, 188] width 30 height 10
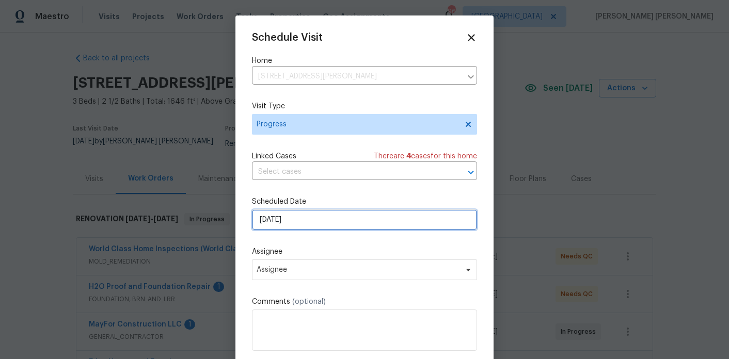
click at [281, 215] on input "[DATE]" at bounding box center [364, 220] width 225 height 21
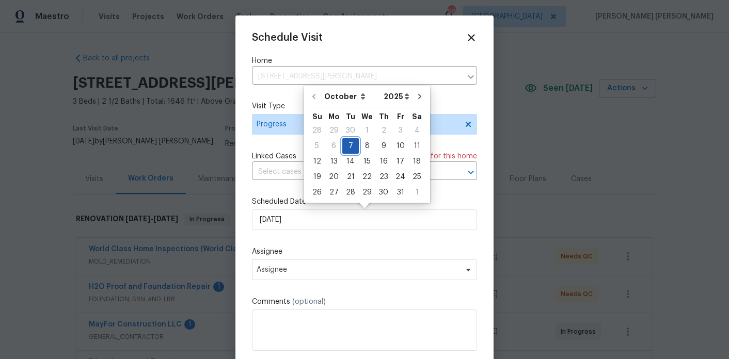
click at [348, 147] on div "7" at bounding box center [350, 146] width 17 height 14
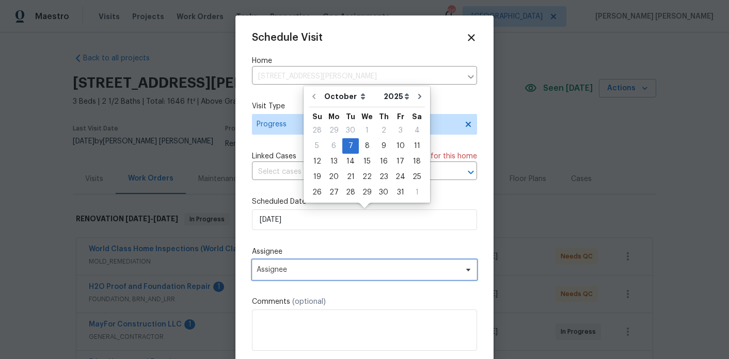
click at [332, 273] on span "Assignee" at bounding box center [358, 270] width 202 height 8
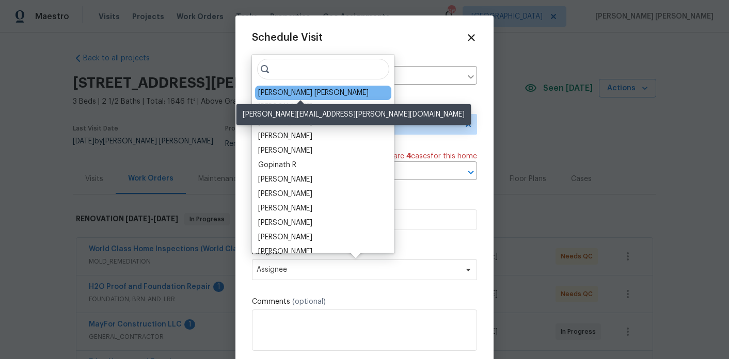
click at [289, 93] on div "[PERSON_NAME] [PERSON_NAME]" at bounding box center [313, 93] width 111 height 10
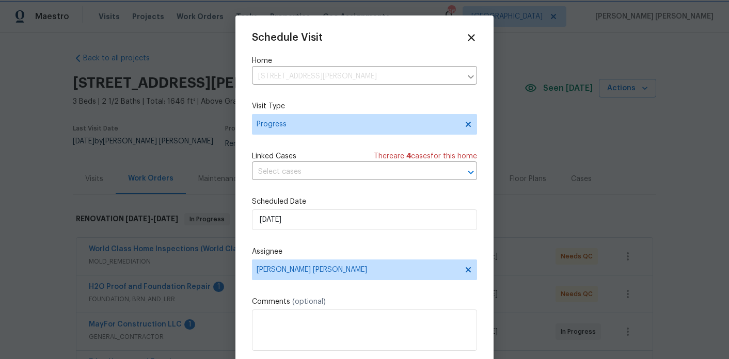
scroll to position [19, 0]
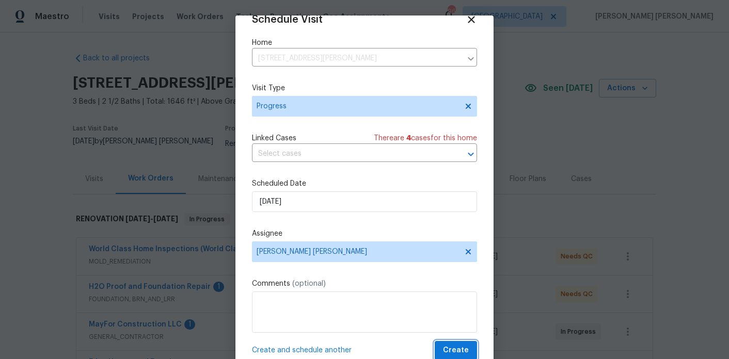
click at [452, 354] on span "Create" at bounding box center [456, 350] width 26 height 13
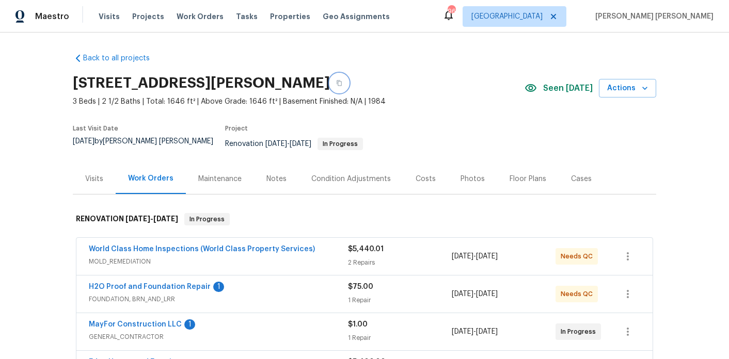
click at [336, 85] on icon "button" at bounding box center [339, 83] width 6 height 6
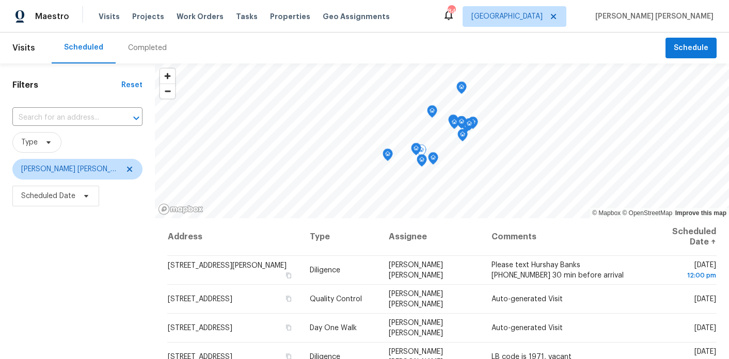
scroll to position [147, 0]
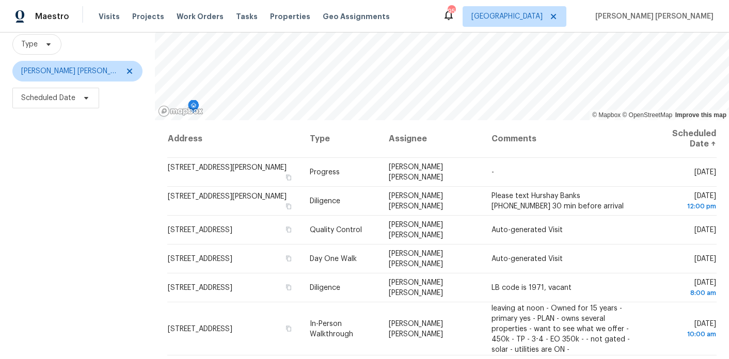
scroll to position [147, 0]
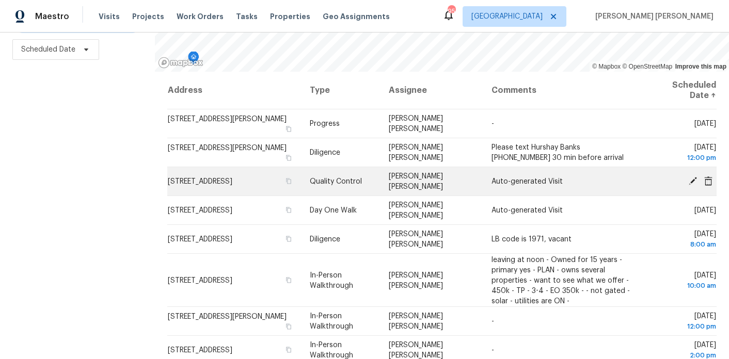
click at [693, 180] on icon at bounding box center [693, 181] width 8 height 8
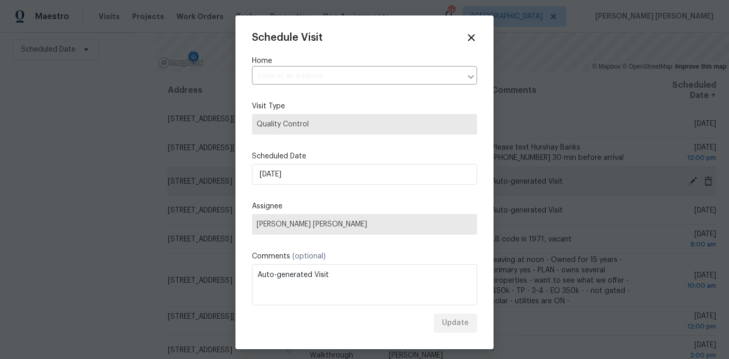
type input "[STREET_ADDRESS]"
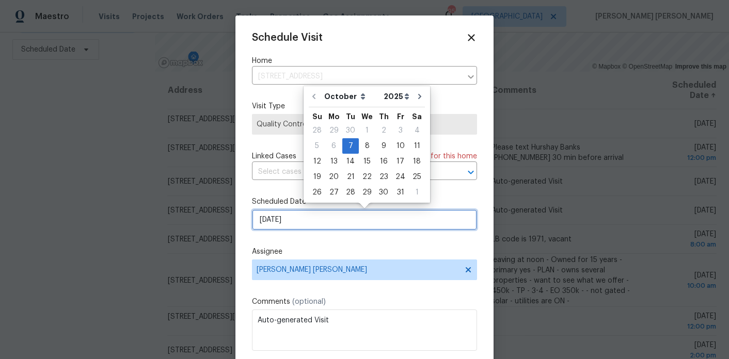
click at [316, 218] on input "[DATE]" at bounding box center [364, 220] width 225 height 21
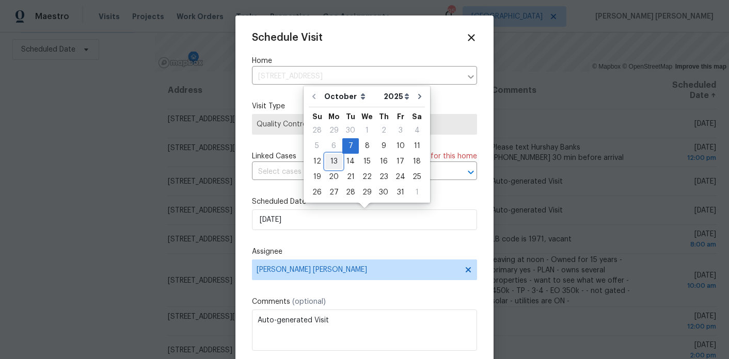
click at [329, 159] on div "13" at bounding box center [333, 161] width 17 height 14
type input "[DATE]"
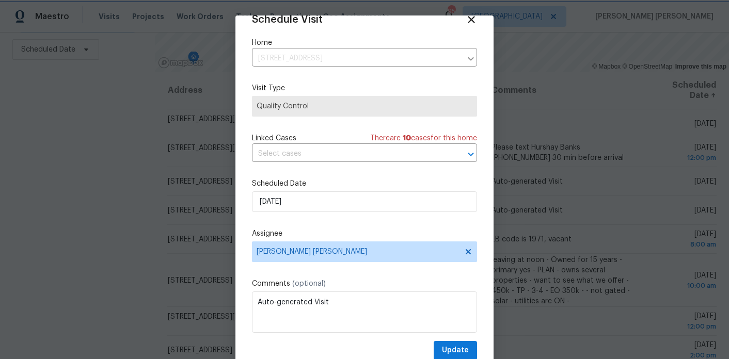
scroll to position [33, 0]
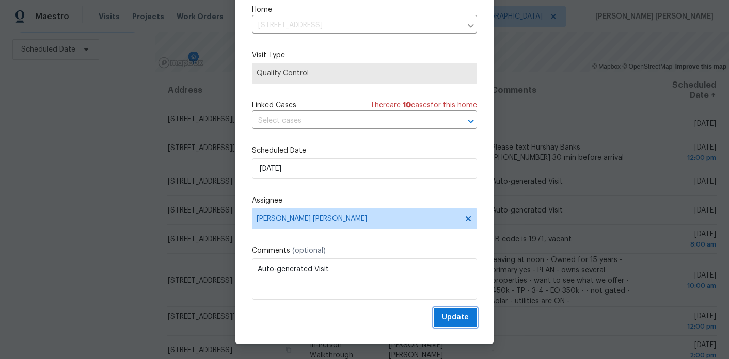
click at [466, 321] on span "Update" at bounding box center [455, 317] width 27 height 13
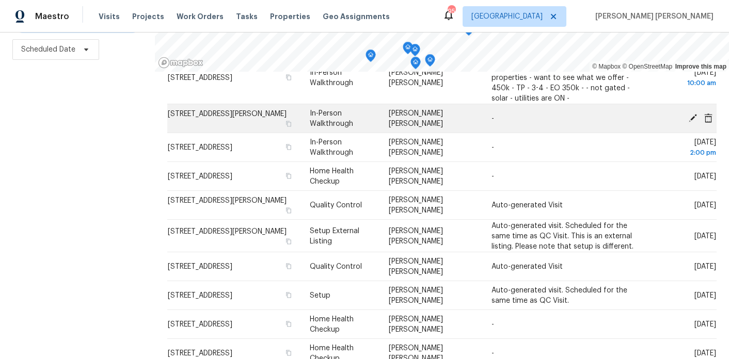
scroll to position [179, 0]
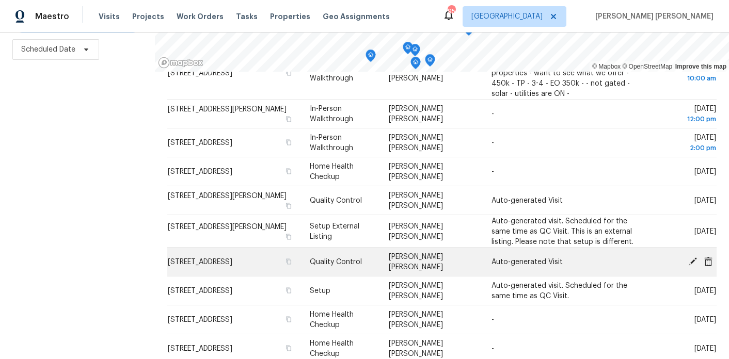
click at [694, 263] on icon at bounding box center [692, 261] width 9 height 9
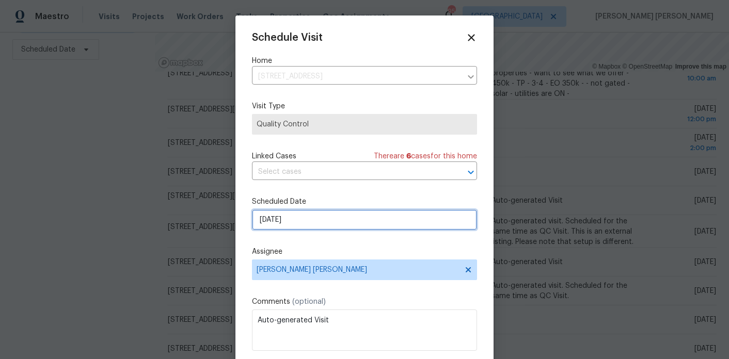
click at [323, 227] on input "[DATE]" at bounding box center [364, 220] width 225 height 21
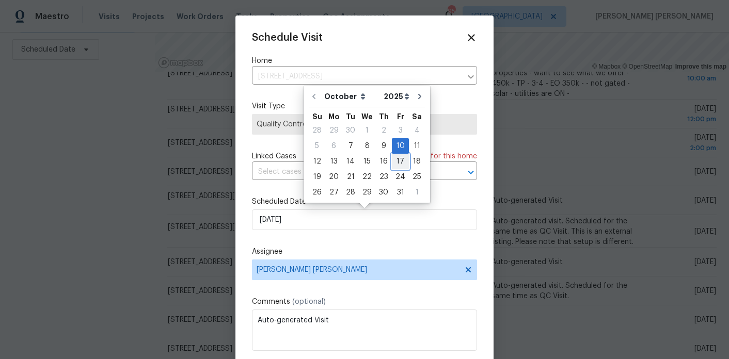
click at [395, 160] on div "17" at bounding box center [400, 161] width 17 height 14
type input "[DATE]"
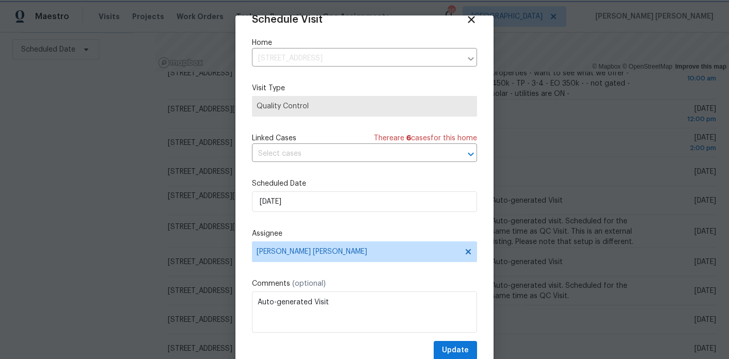
scroll to position [33, 0]
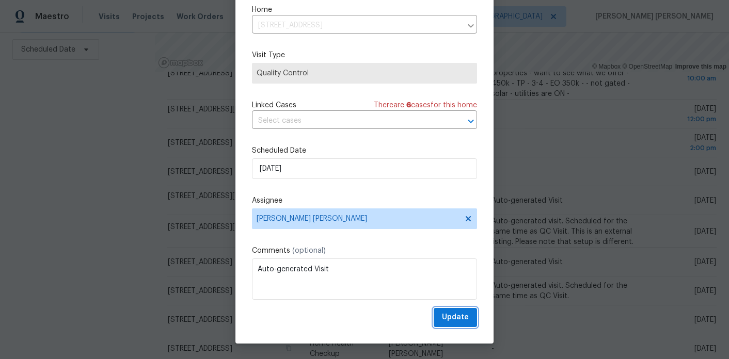
click at [463, 314] on span "Update" at bounding box center [455, 317] width 27 height 13
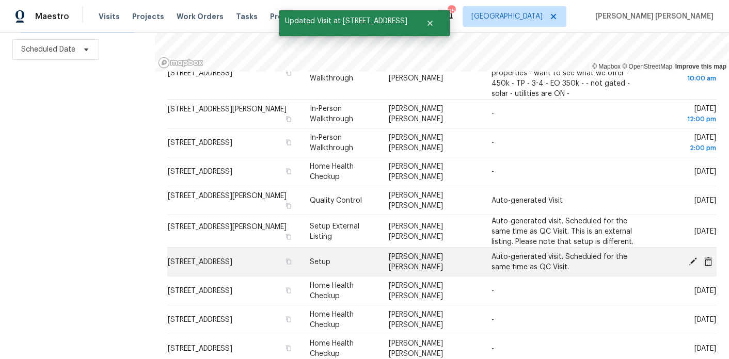
click at [693, 257] on icon at bounding box center [692, 261] width 9 height 9
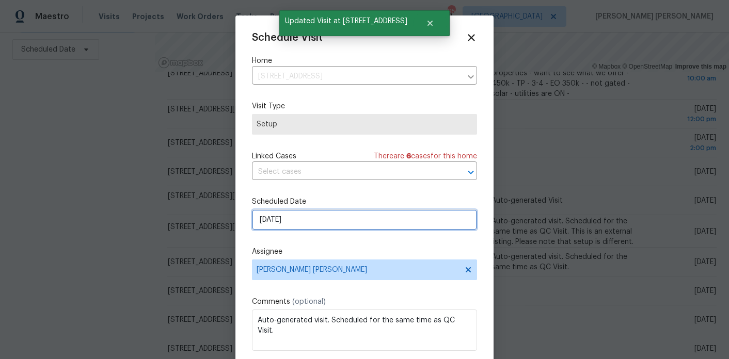
click at [317, 221] on input "[DATE]" at bounding box center [364, 220] width 225 height 21
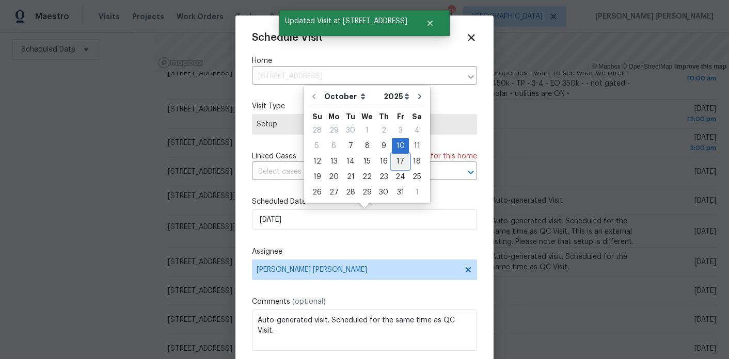
click at [395, 155] on div "17" at bounding box center [400, 161] width 17 height 14
type input "[DATE]"
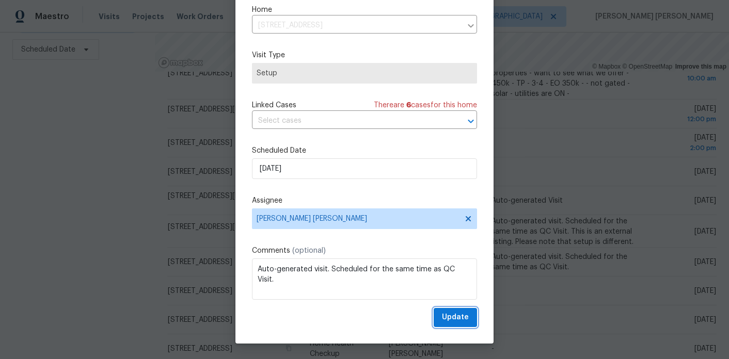
click at [470, 323] on button "Update" at bounding box center [455, 317] width 43 height 19
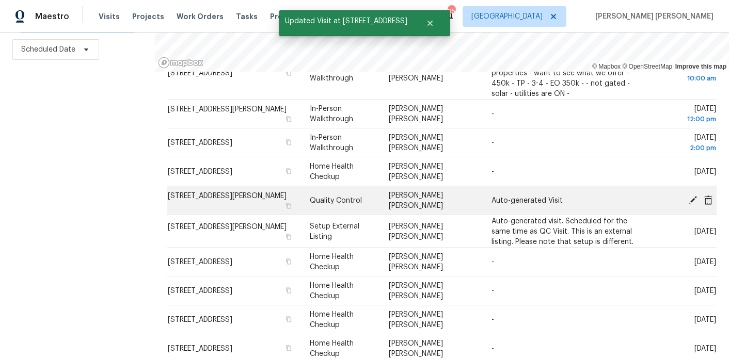
click at [696, 196] on icon at bounding box center [693, 200] width 8 height 8
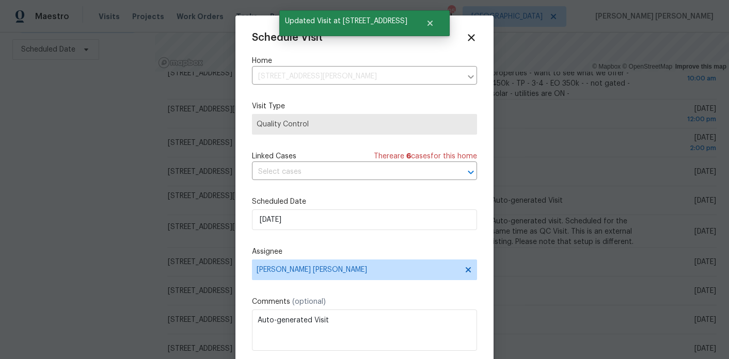
click at [319, 183] on div "Schedule Visit Home [STREET_ADDRESS][PERSON_NAME] ​ Visit Type Quality Control …" at bounding box center [364, 205] width 225 height 347
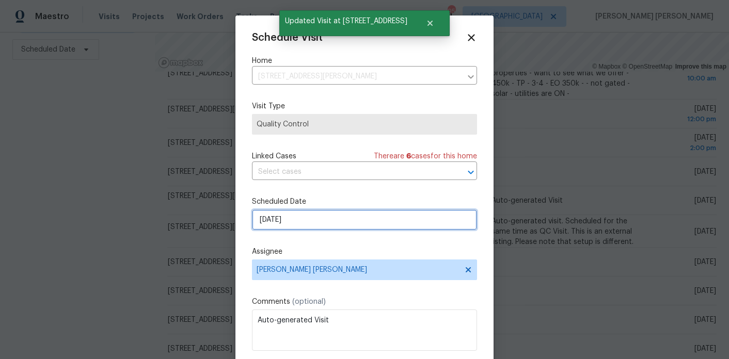
click at [319, 219] on input "[DATE]" at bounding box center [364, 220] width 225 height 21
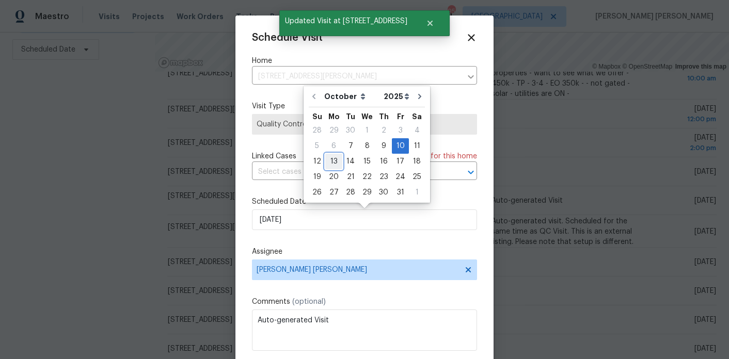
click at [331, 160] on div "13" at bounding box center [333, 161] width 17 height 14
type input "[DATE]"
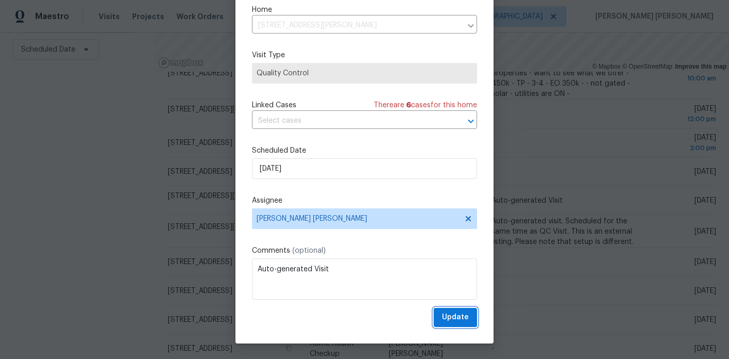
click at [449, 314] on span "Update" at bounding box center [455, 317] width 27 height 13
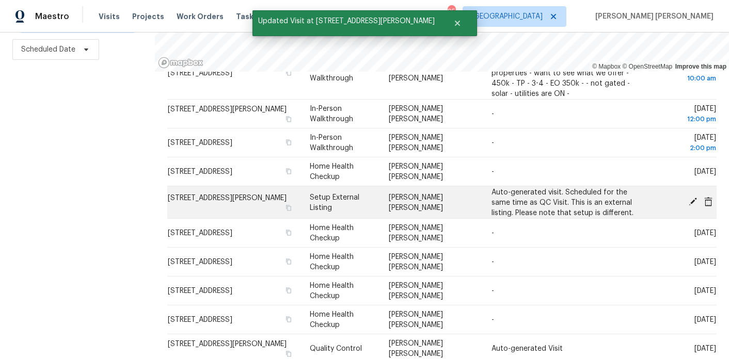
click at [692, 202] on icon at bounding box center [693, 202] width 8 height 8
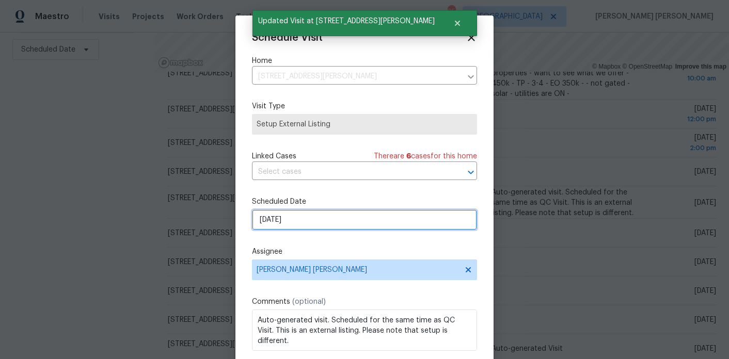
click at [293, 223] on input "[DATE]" at bounding box center [364, 220] width 225 height 21
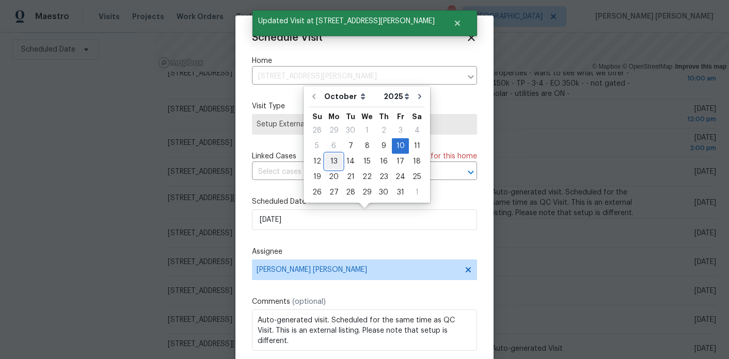
click at [331, 162] on div "13" at bounding box center [333, 161] width 17 height 14
type input "[DATE]"
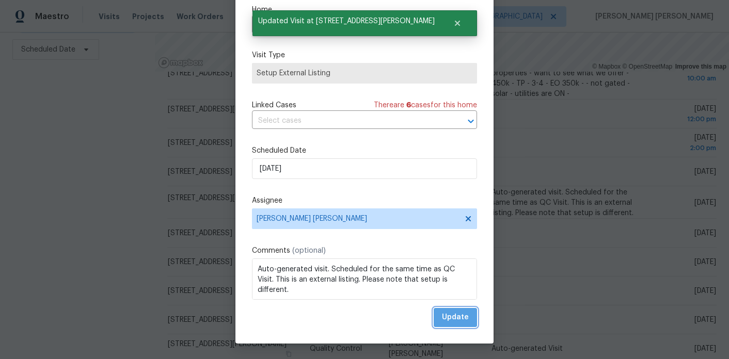
click at [461, 311] on button "Update" at bounding box center [455, 317] width 43 height 19
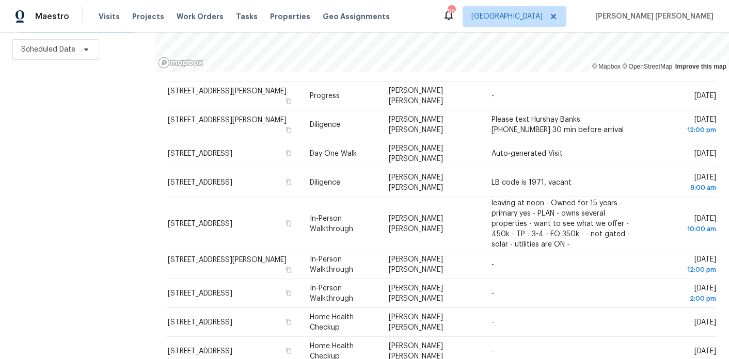
scroll to position [0, 0]
